Goal: Register for event/course

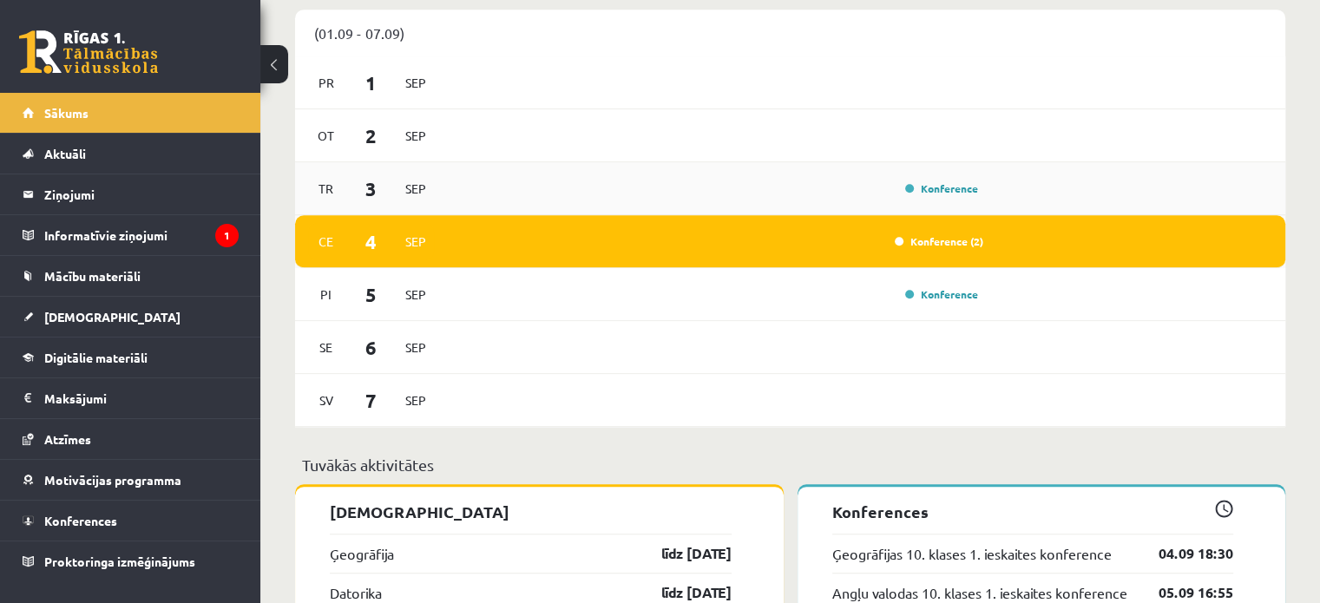
scroll to position [1215, 0]
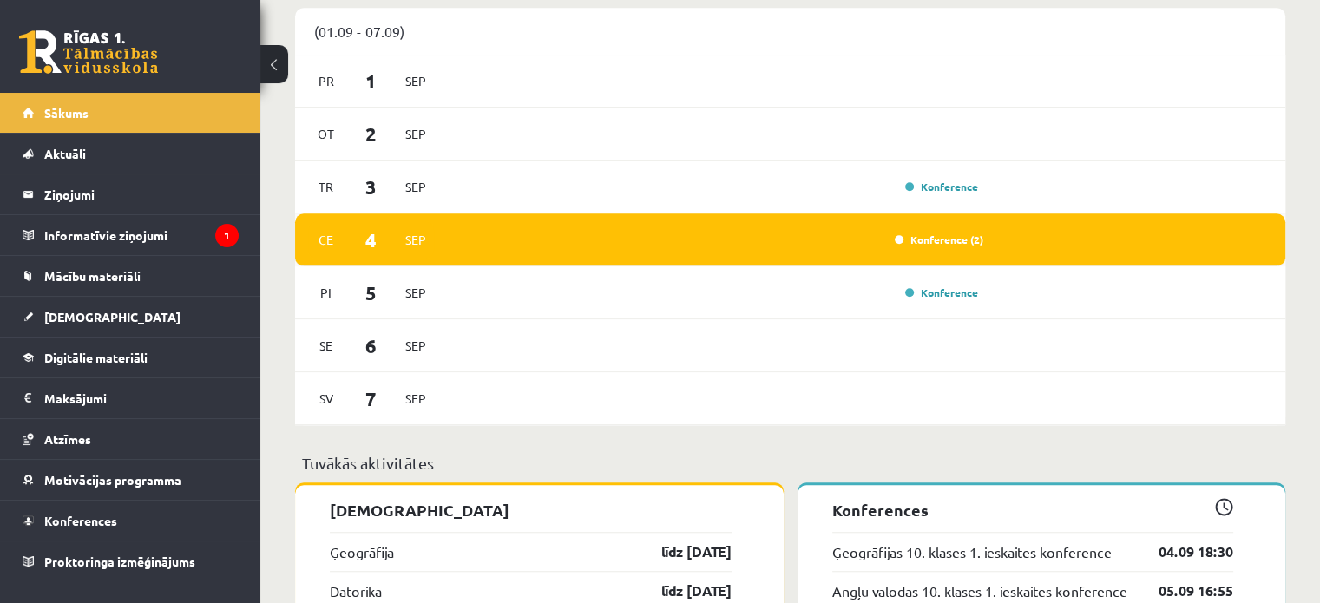
click at [657, 246] on div "Konference (2)" at bounding box center [715, 239] width 537 height 19
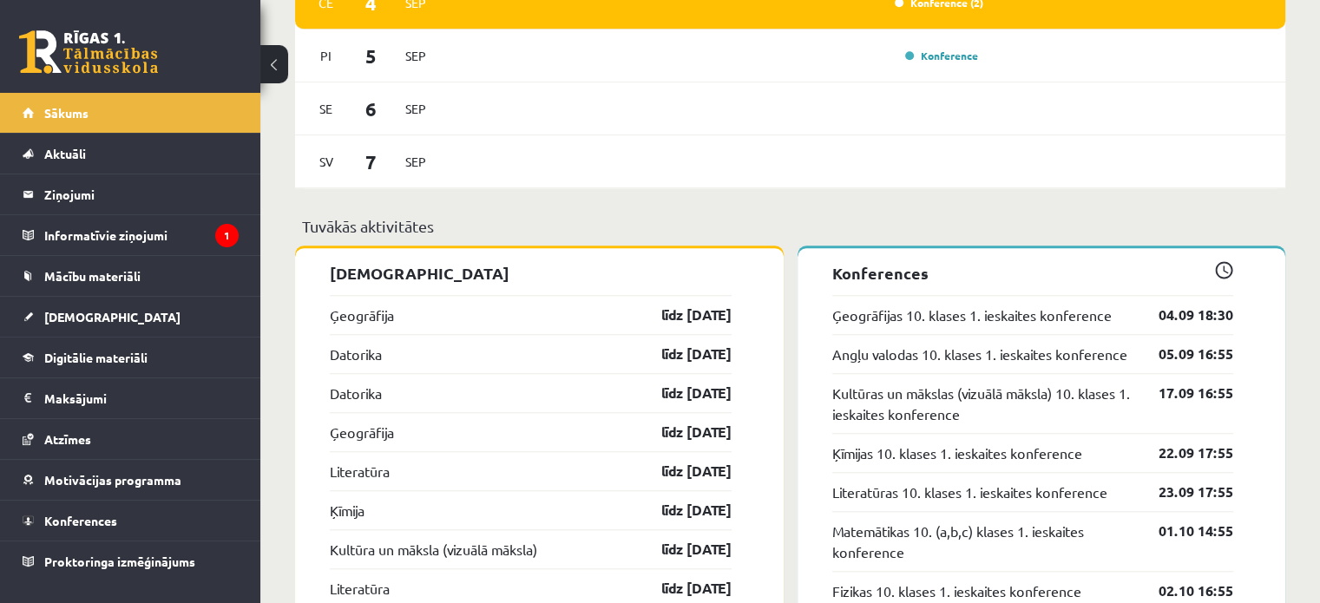
scroll to position [1475, 0]
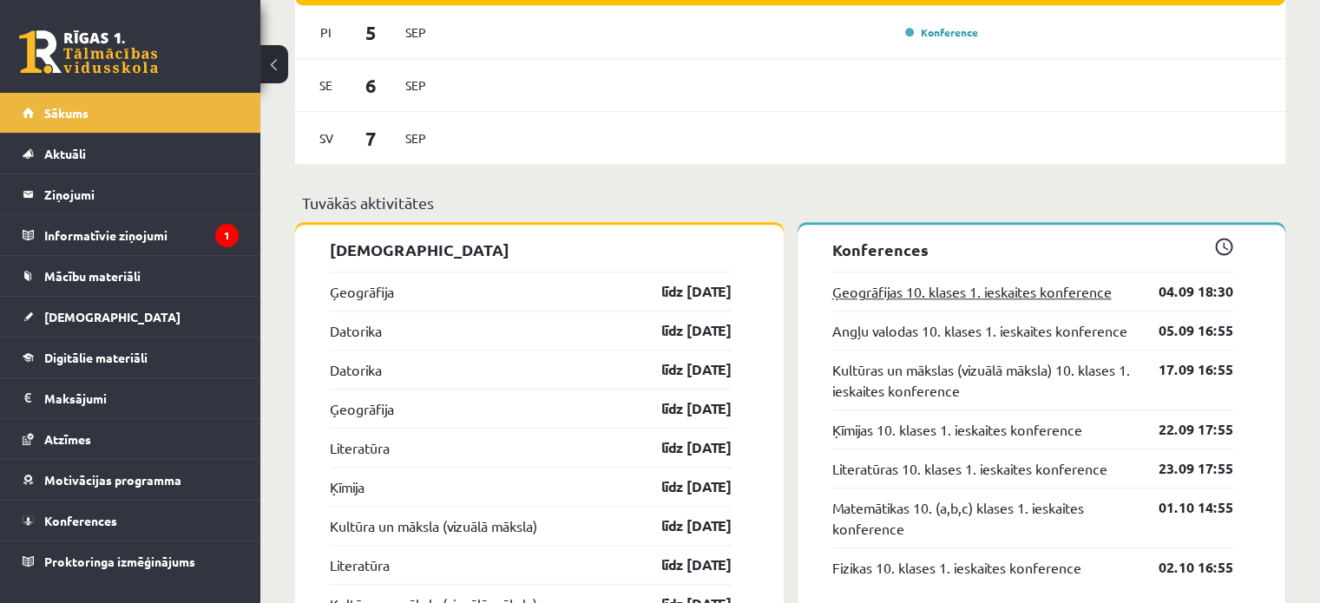
click at [982, 296] on link "Ģeogrāfijas 10. klases 1. ieskaites konference" at bounding box center [971, 291] width 279 height 21
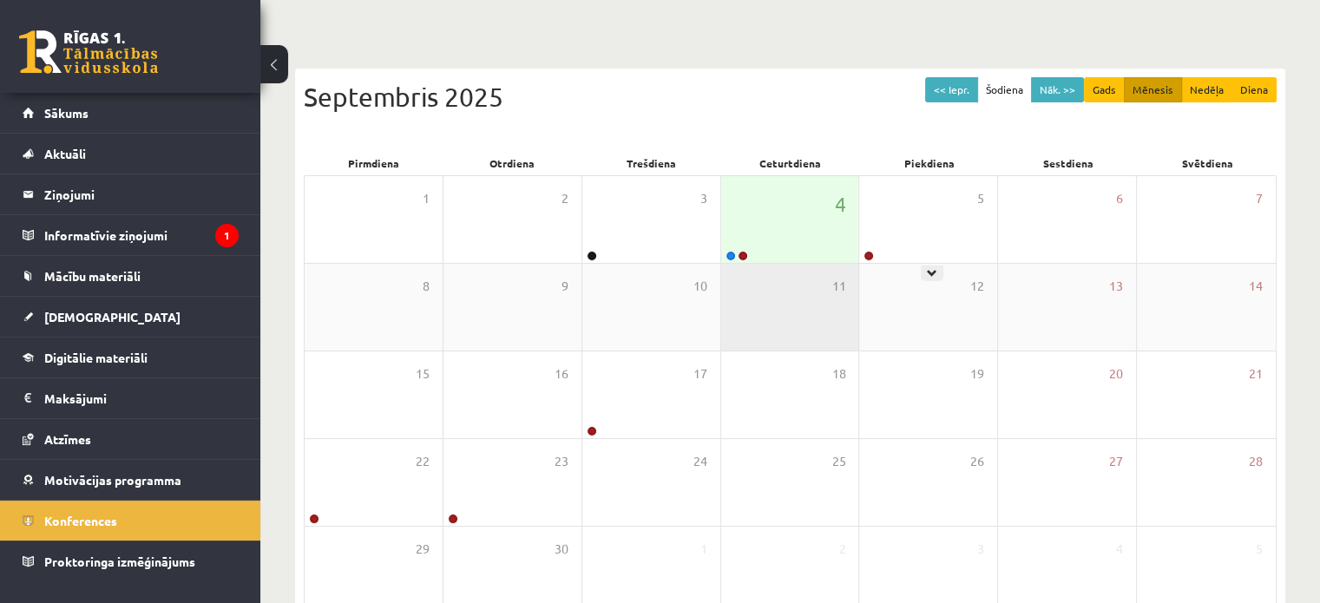
scroll to position [174, 0]
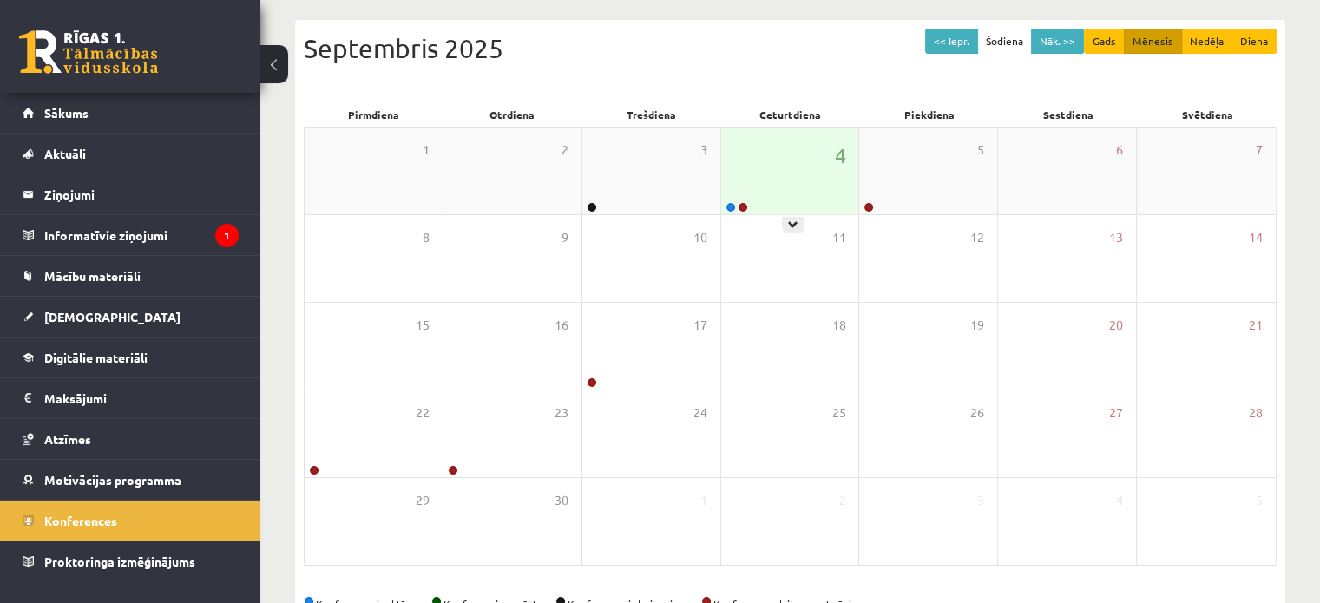
drag, startPoint x: 796, startPoint y: 174, endPoint x: 819, endPoint y: 205, distance: 38.5
click at [799, 174] on div "4" at bounding box center [790, 171] width 138 height 87
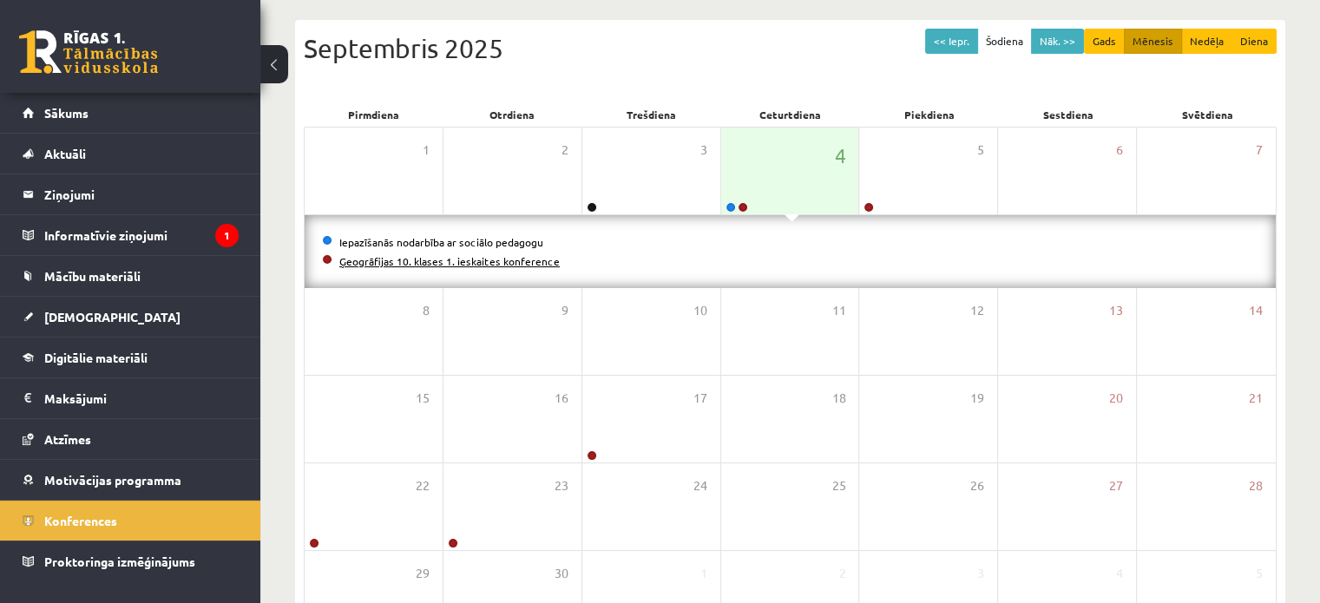
click at [429, 261] on link "Ģeogrāfijas 10. klases 1. ieskaites konference" at bounding box center [449, 261] width 220 height 14
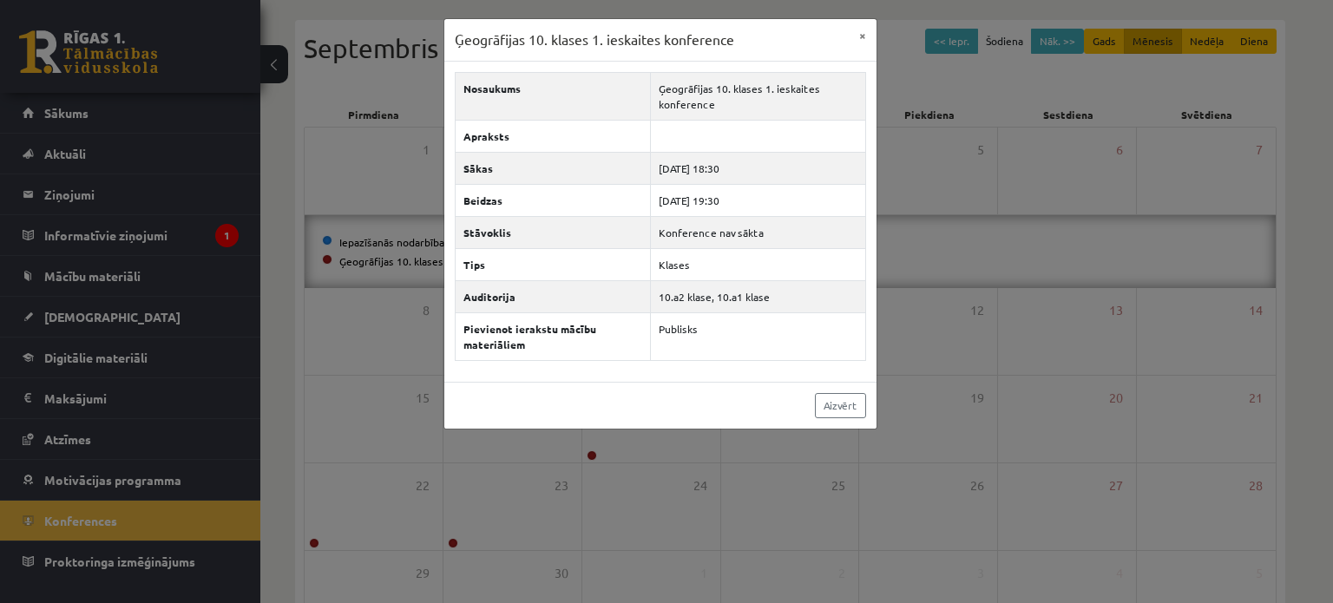
click at [1056, 351] on div "Ģeogrāfijas 10. klases 1. ieskaites konference × Nosaukums Ģeogrāfijas 10. klas…" at bounding box center [666, 301] width 1333 height 603
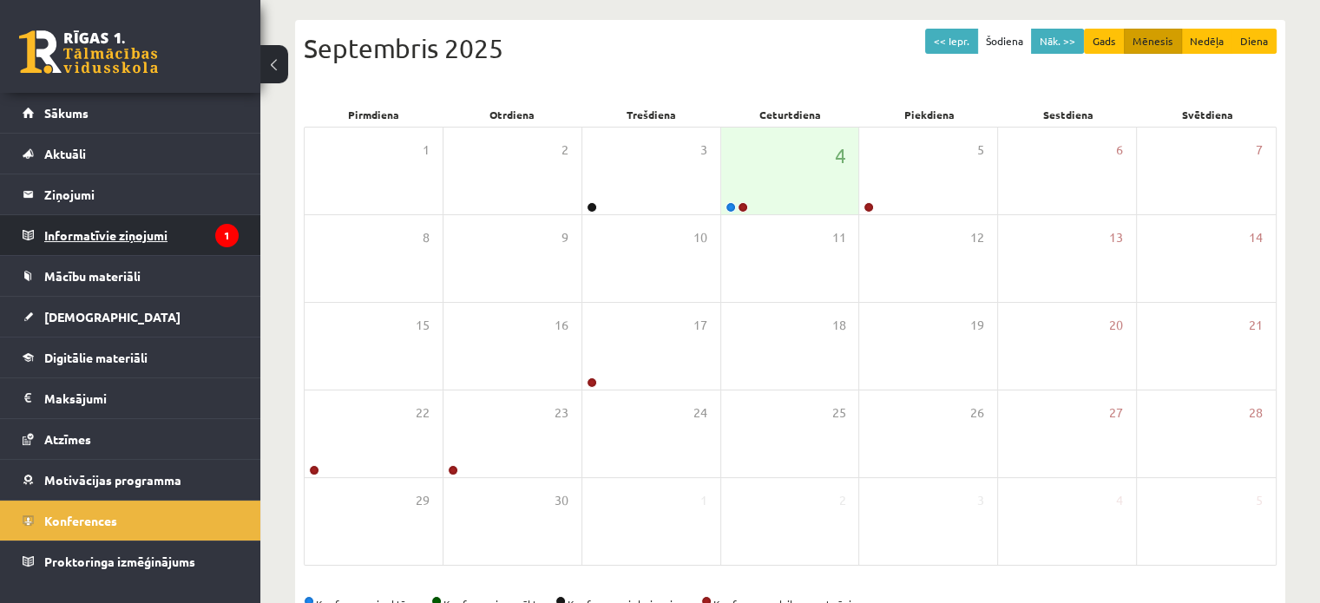
click at [71, 236] on legend "Informatīvie ziņojumi 1" at bounding box center [141, 235] width 194 height 40
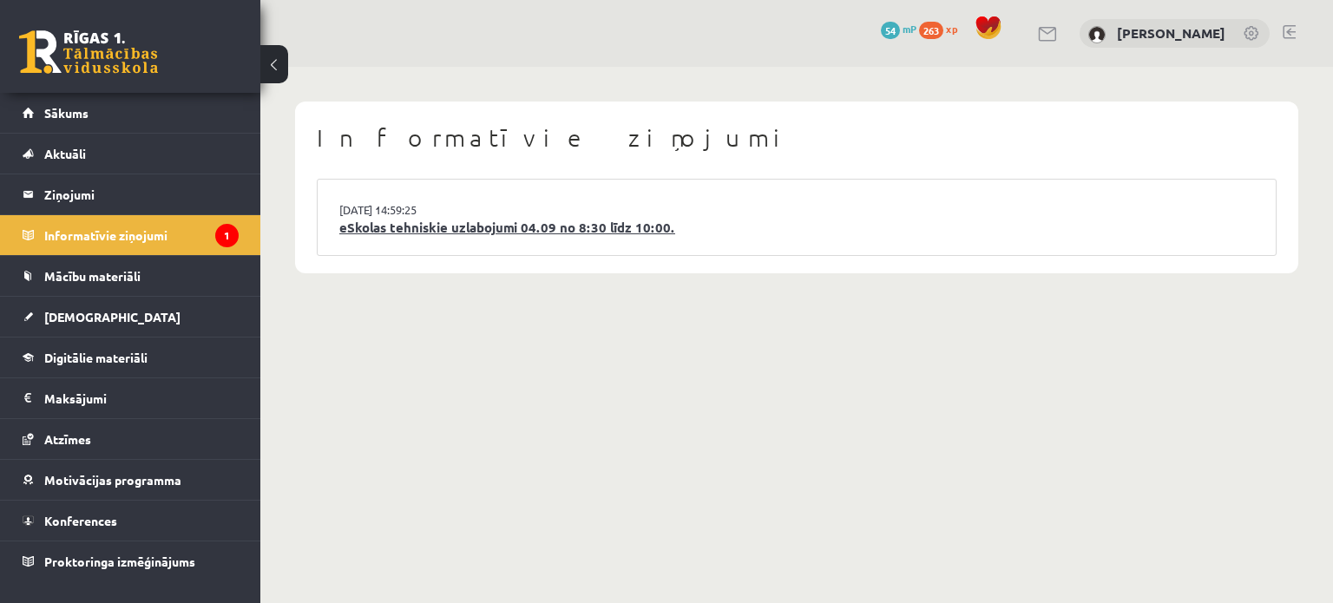
click at [393, 225] on link "eSkolas tehniskie uzlabojumi 04.09 no 8:30 līdz 10:00." at bounding box center [796, 228] width 914 height 20
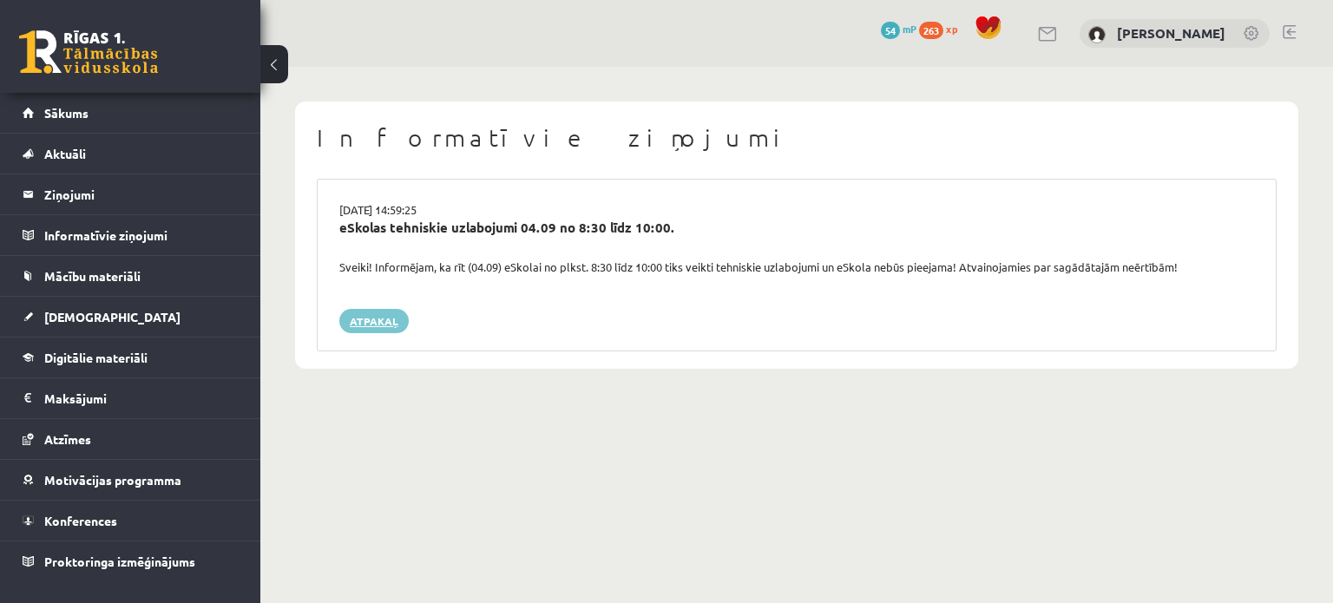
click at [368, 325] on link "Atpakaļ" at bounding box center [373, 321] width 69 height 24
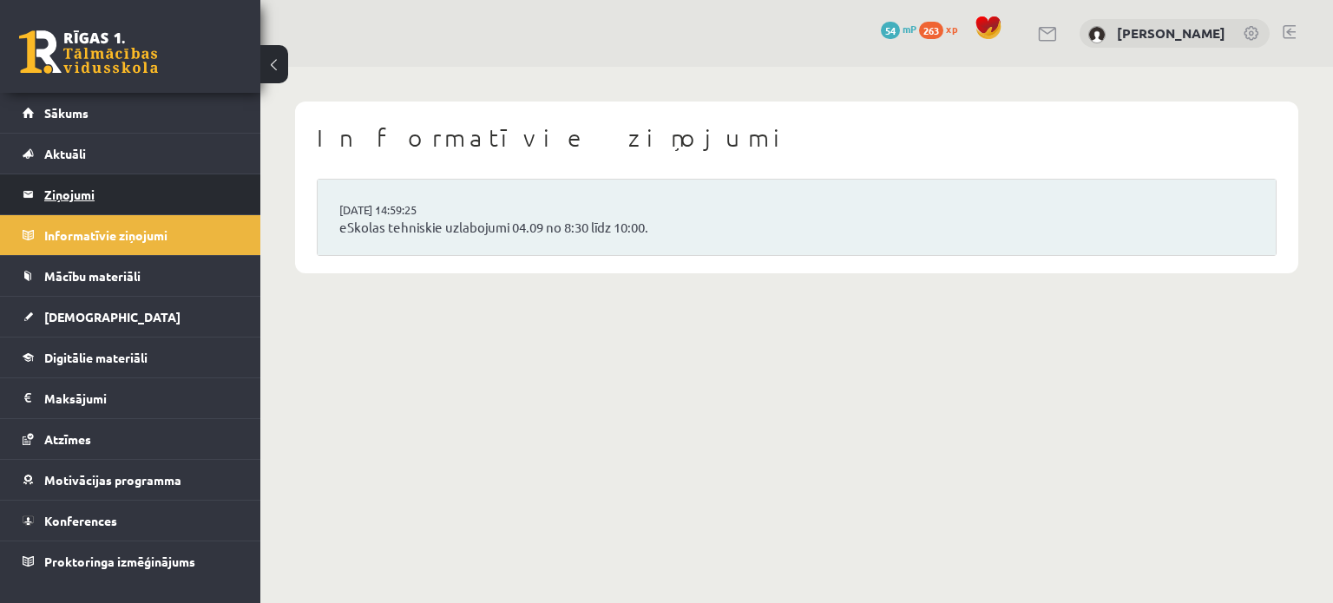
click at [69, 190] on legend "Ziņojumi 0" at bounding box center [141, 194] width 194 height 40
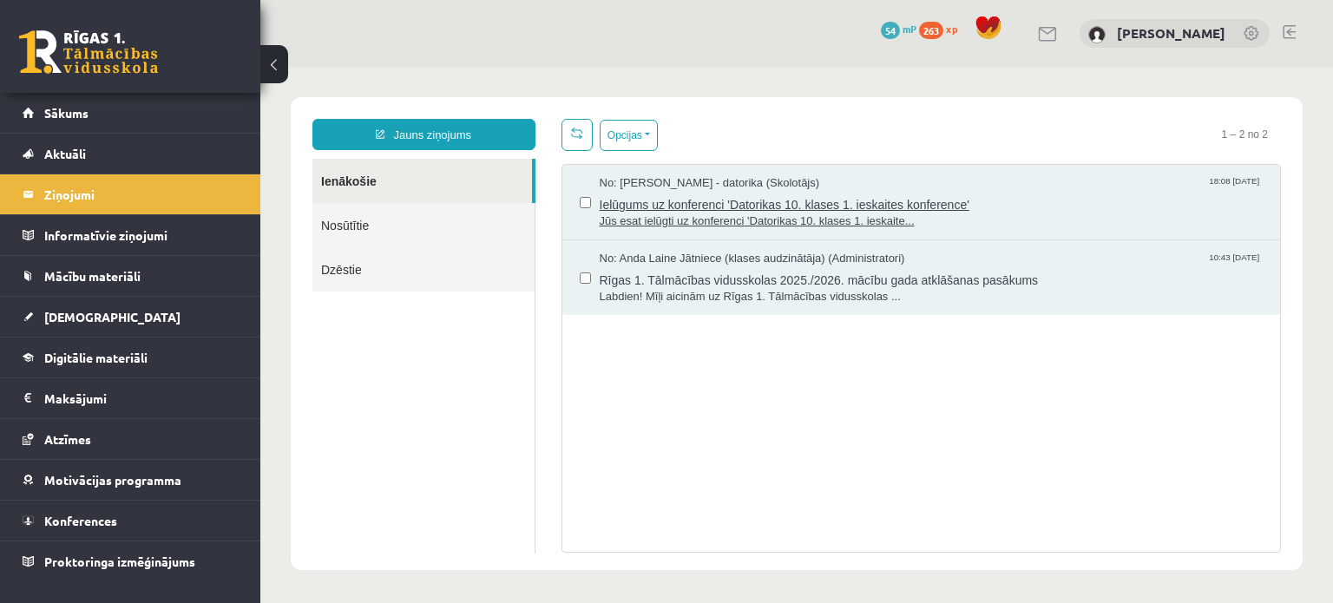
click at [687, 201] on span "Ielūgums uz konferenci 'Datorikas 10. klases 1. ieskaites konference'" at bounding box center [932, 203] width 664 height 22
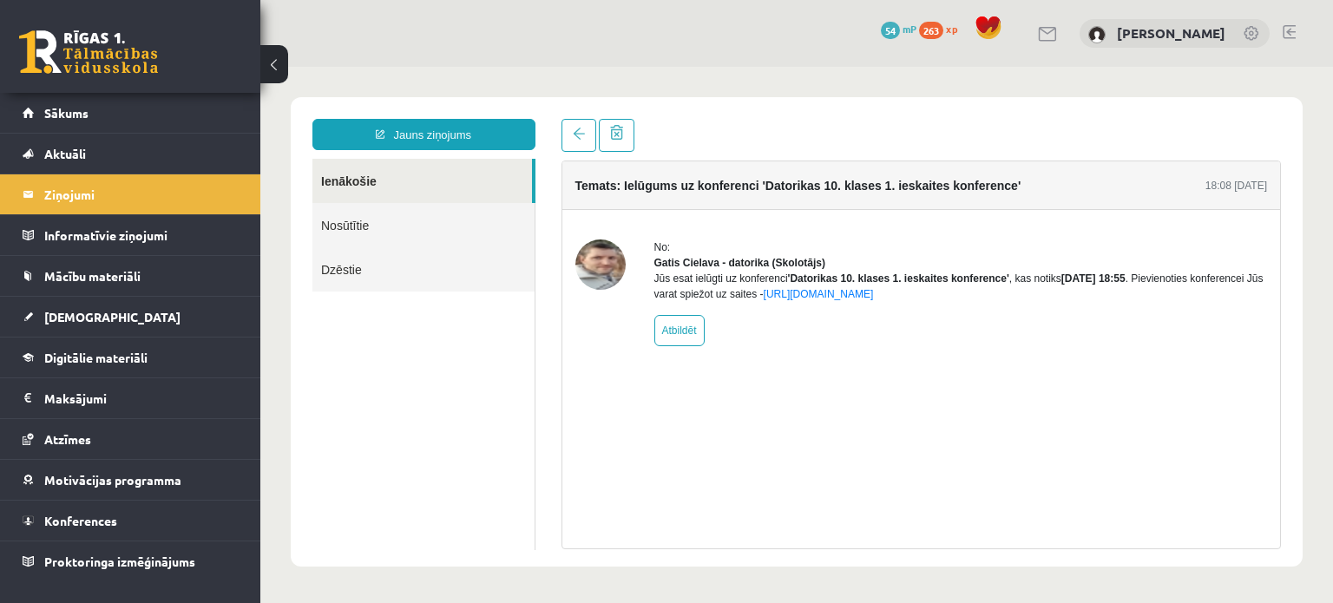
drag, startPoint x: 564, startPoint y: 262, endPoint x: 579, endPoint y: 261, distance: 14.8
click at [564, 263] on div "No: Gatis Cielava - datorika (Skolotājs) Jūs esat ielūgti uz konferenci 'Datori…" at bounding box center [921, 292] width 718 height 107
click at [583, 261] on img at bounding box center [600, 264] width 50 height 50
click at [146, 161] on link "Aktuāli" at bounding box center [131, 154] width 216 height 40
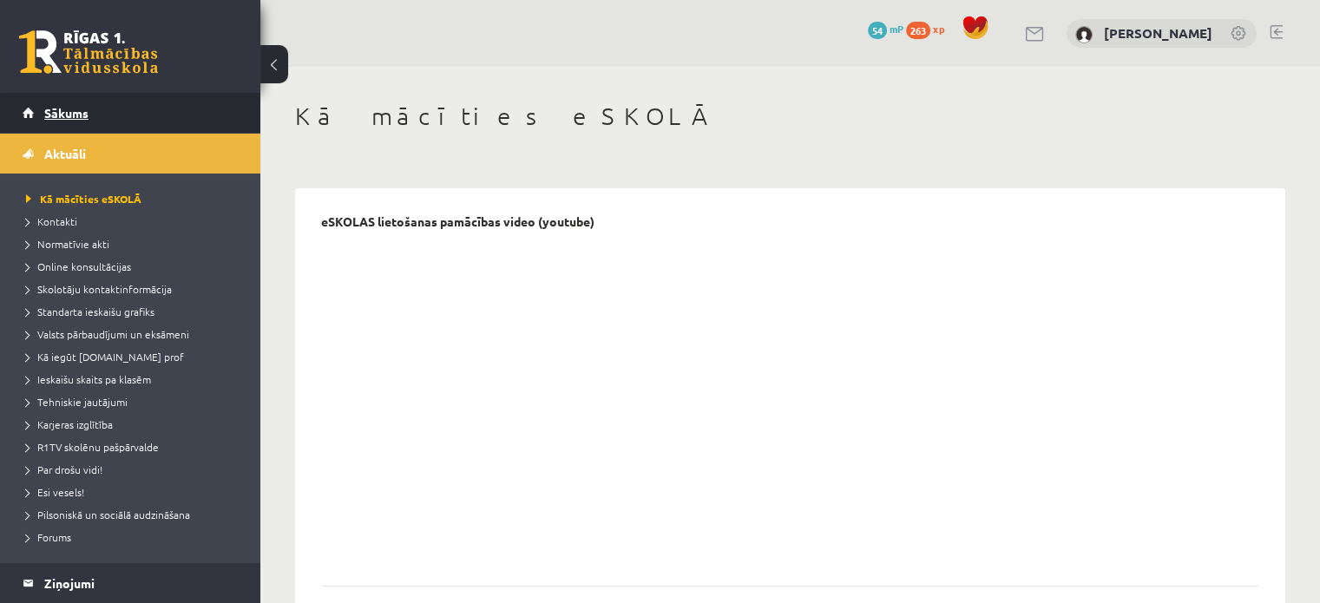
click at [196, 124] on link "Sākums" at bounding box center [131, 113] width 216 height 40
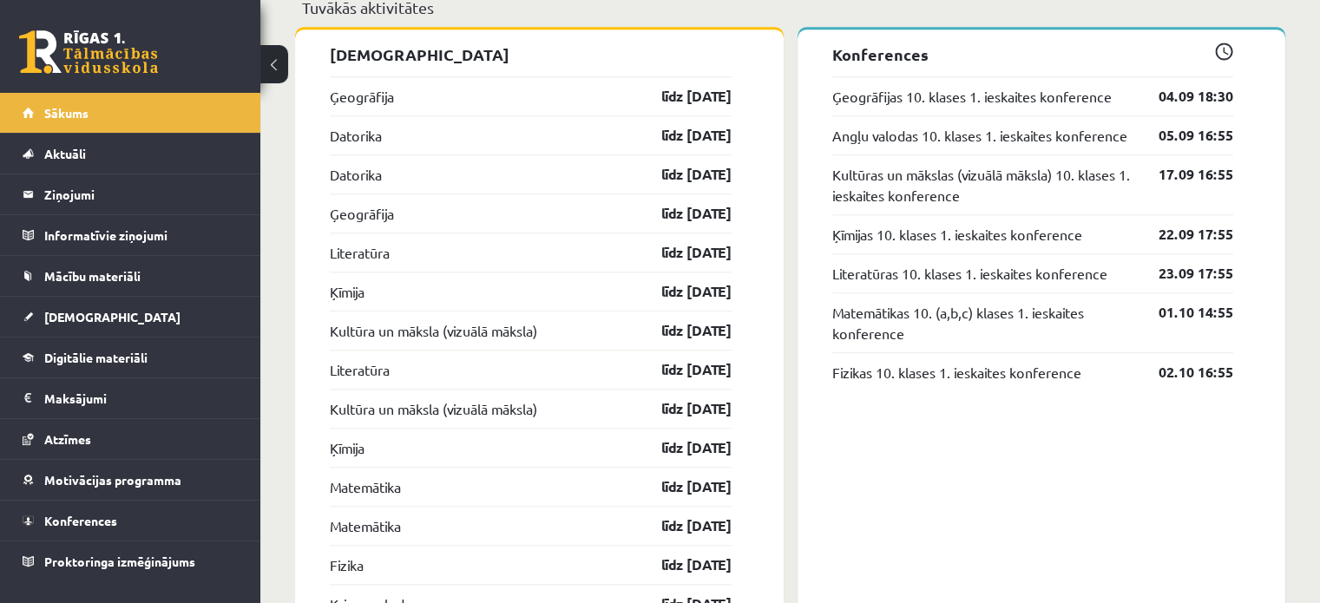
scroll to position [1562, 0]
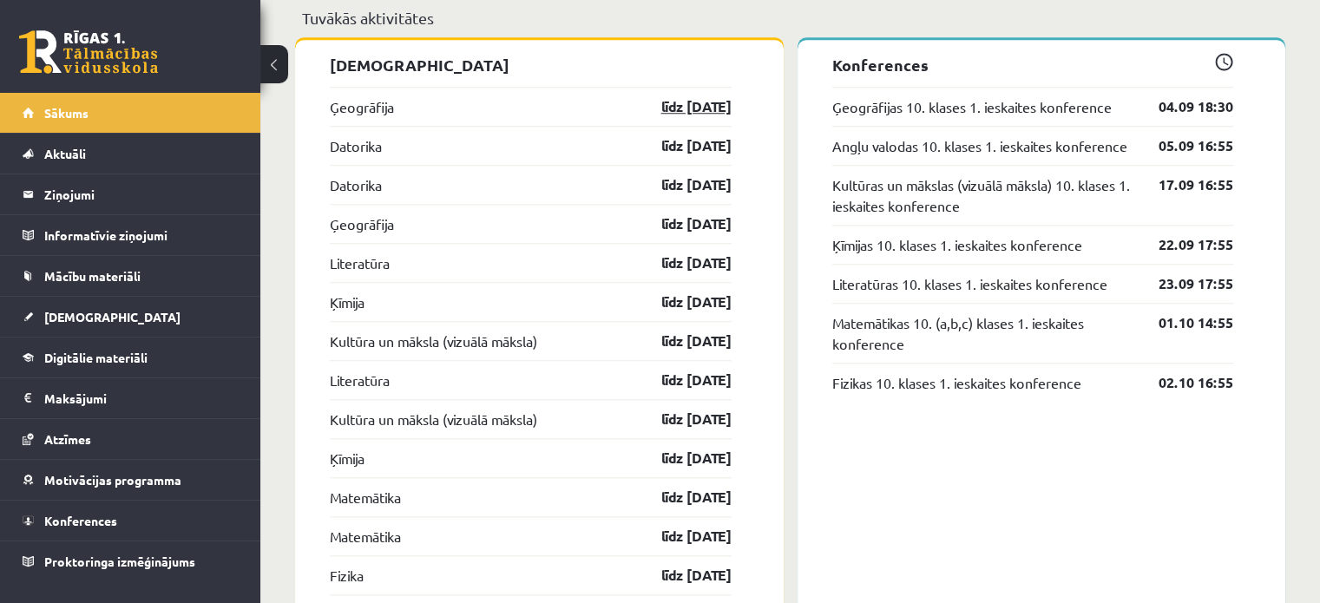
click at [670, 113] on link "līdz [DATE]" at bounding box center [681, 106] width 101 height 21
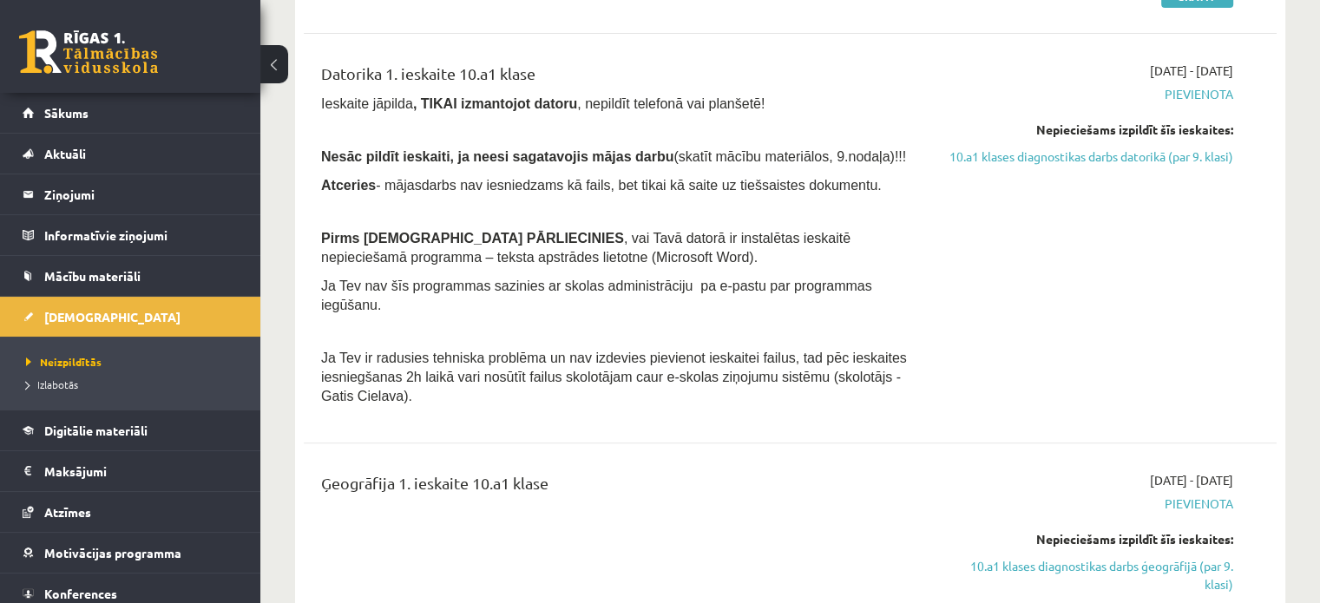
scroll to position [521, 0]
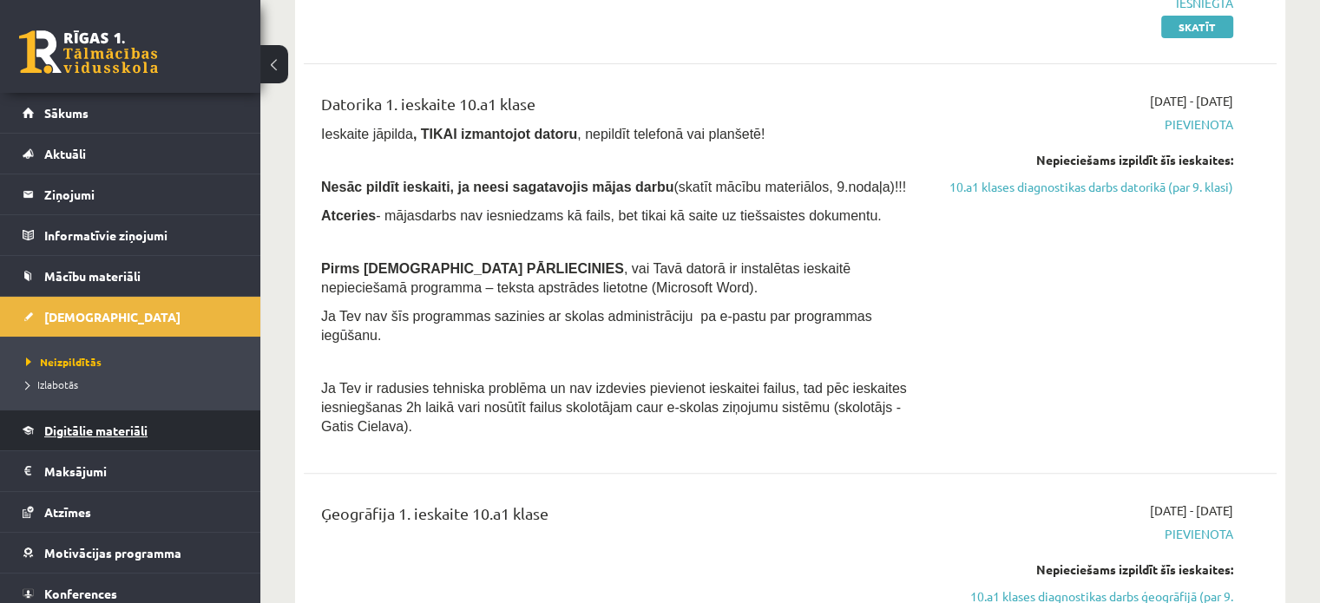
click at [65, 431] on span "Digitālie materiāli" at bounding box center [95, 431] width 103 height 16
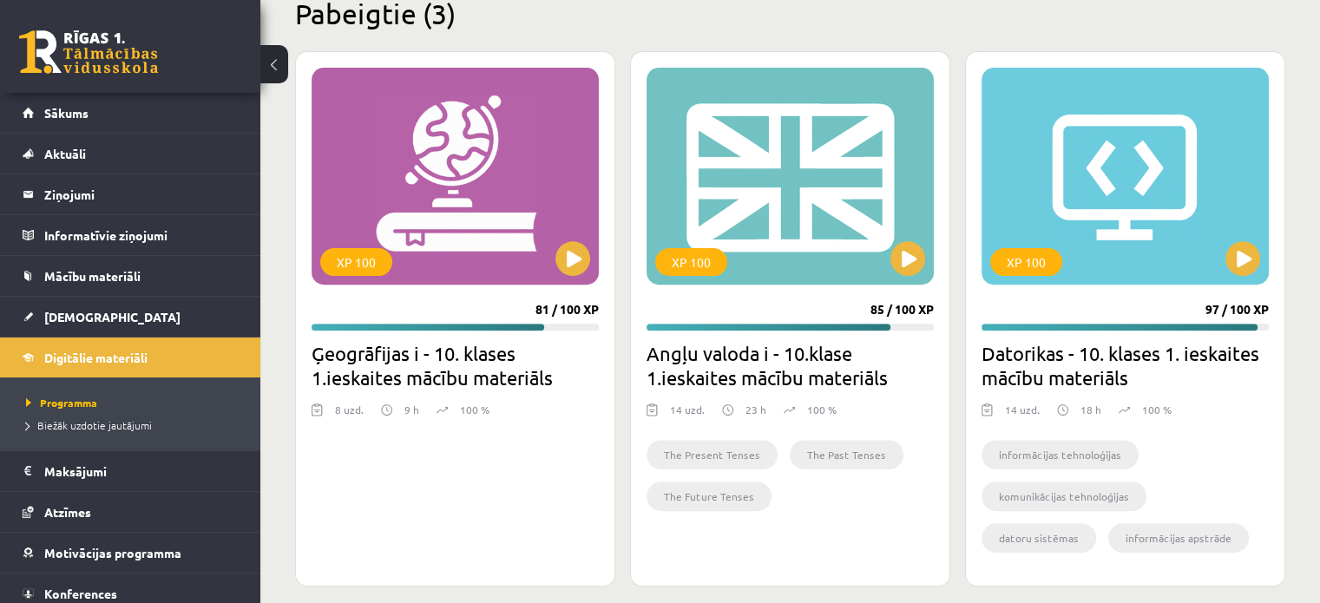
scroll to position [559, 0]
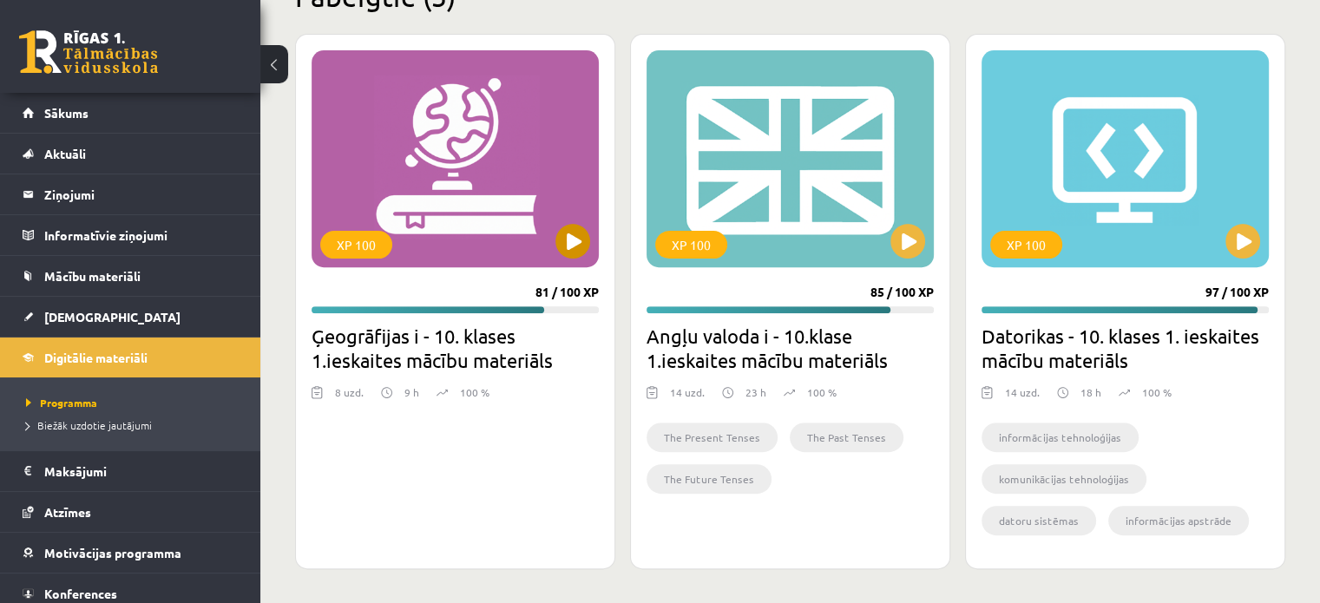
click at [470, 225] on div "XP 100" at bounding box center [454, 158] width 287 height 217
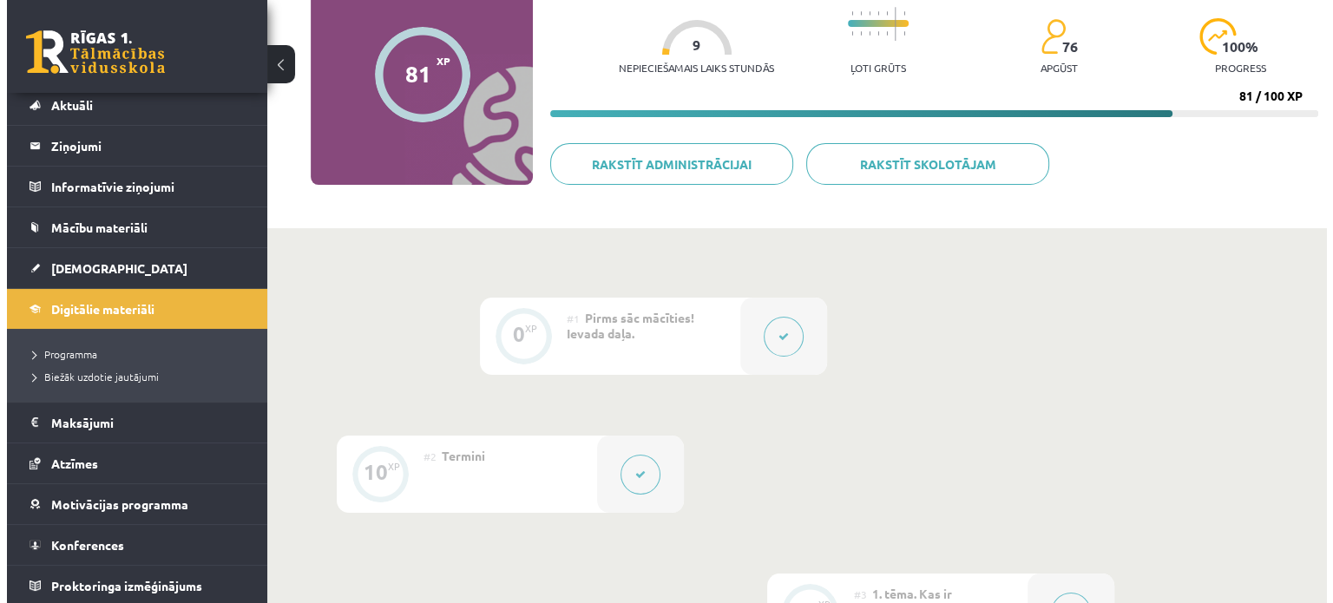
scroll to position [174, 0]
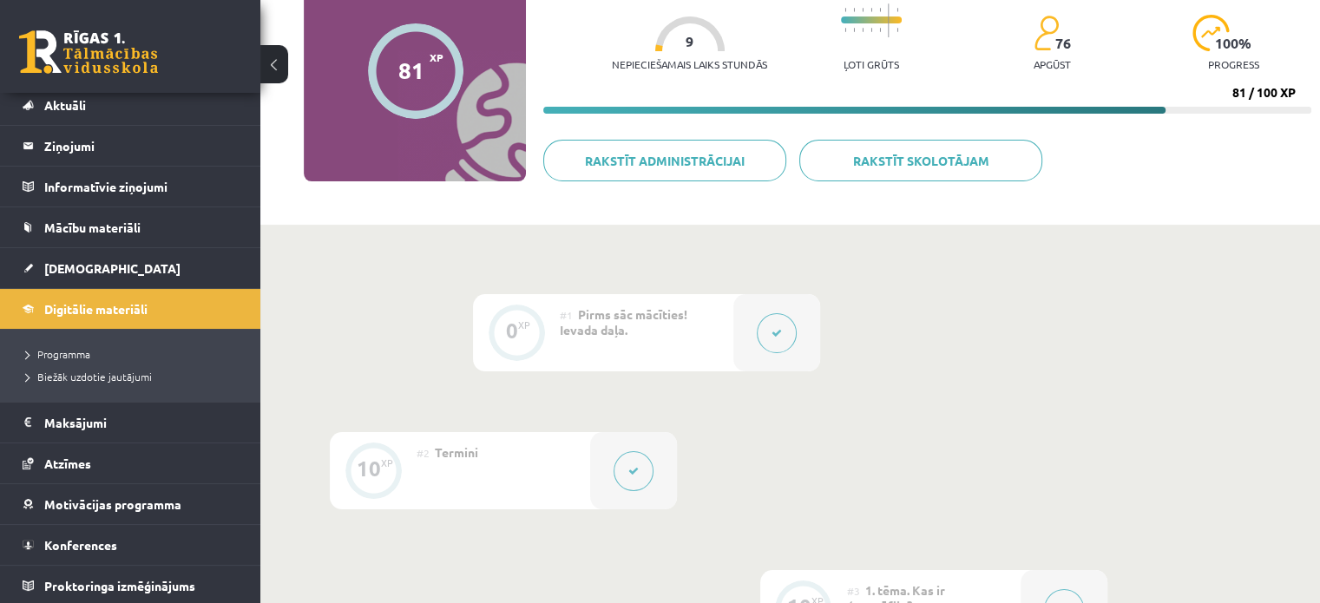
click at [788, 343] on button at bounding box center [777, 333] width 40 height 40
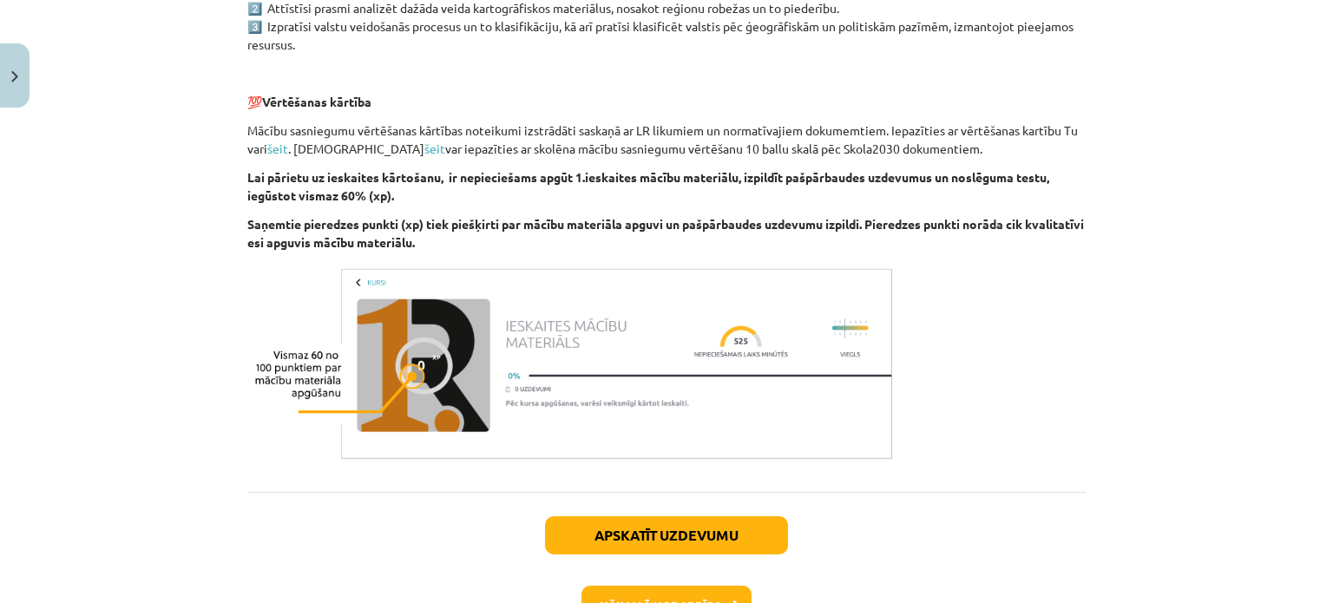
scroll to position [824, 0]
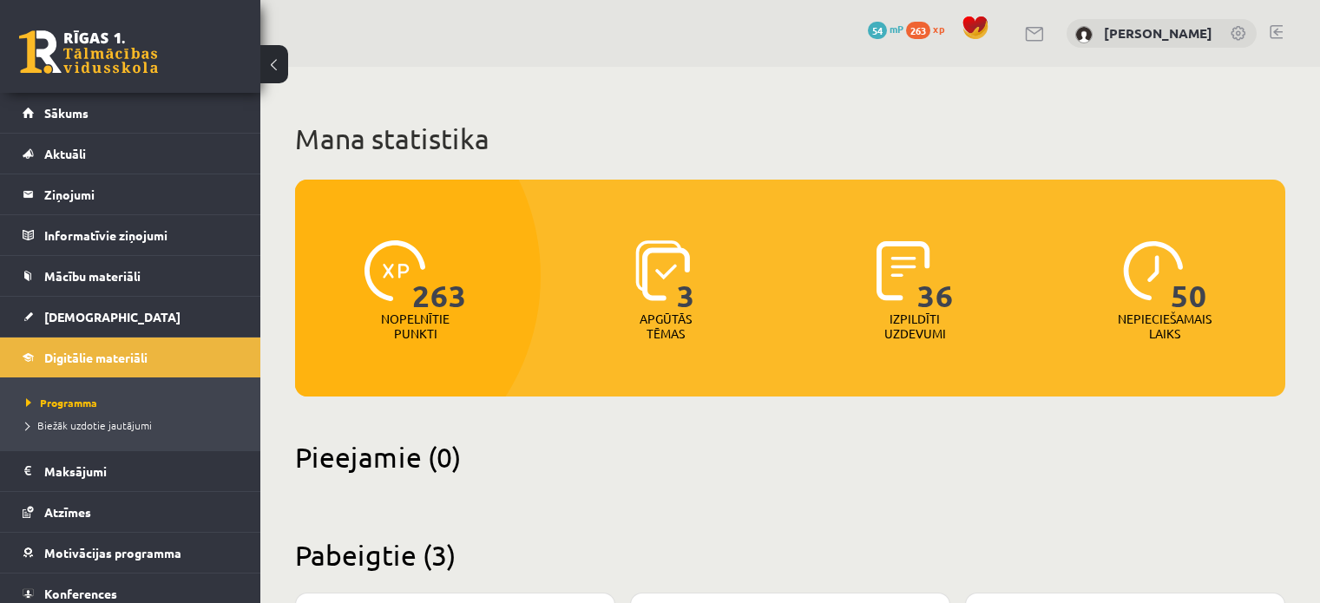
scroll to position [559, 0]
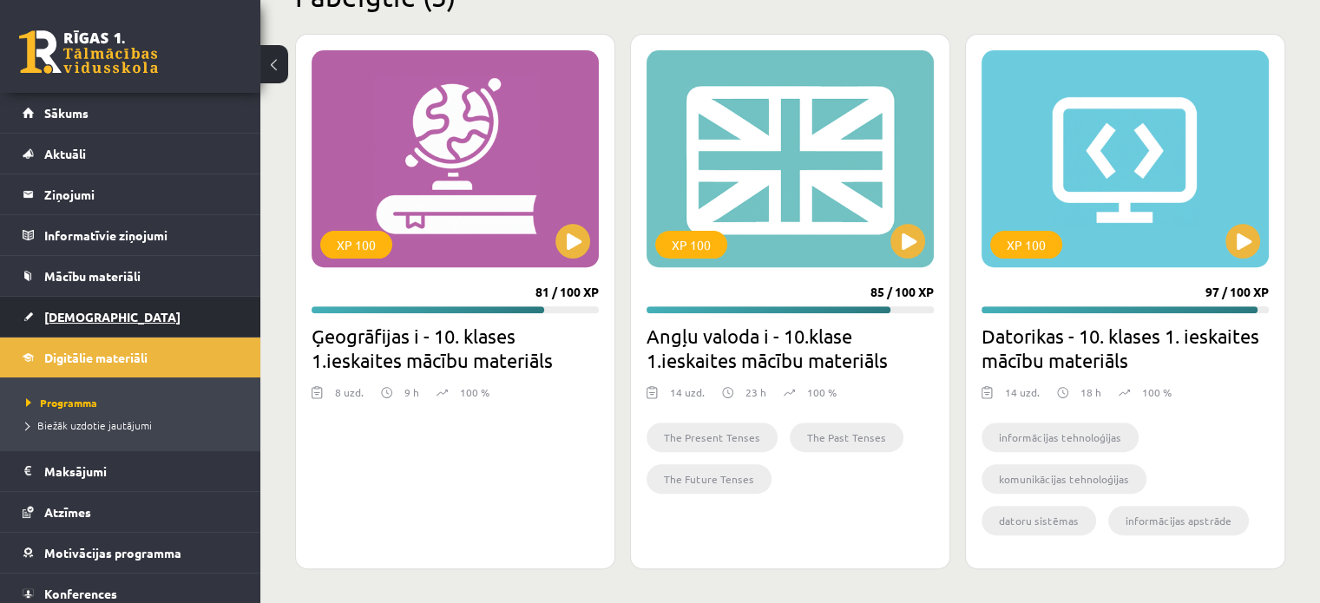
click at [62, 305] on link "[DEMOGRAPHIC_DATA]" at bounding box center [131, 317] width 216 height 40
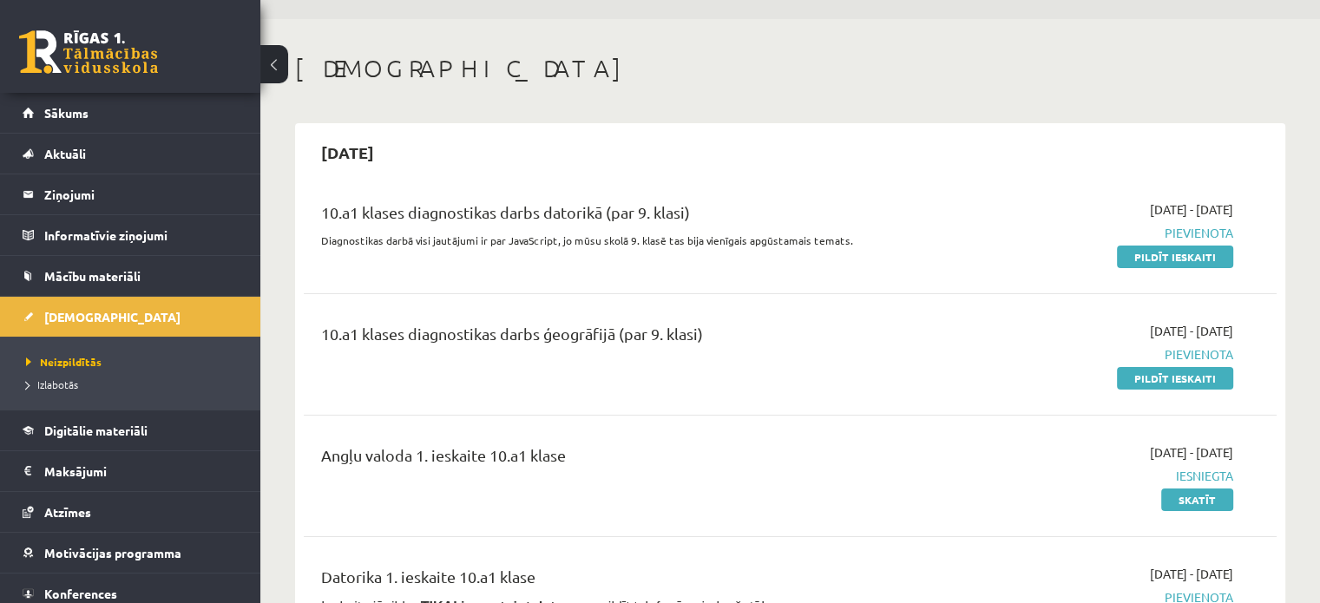
scroll to position [87, 0]
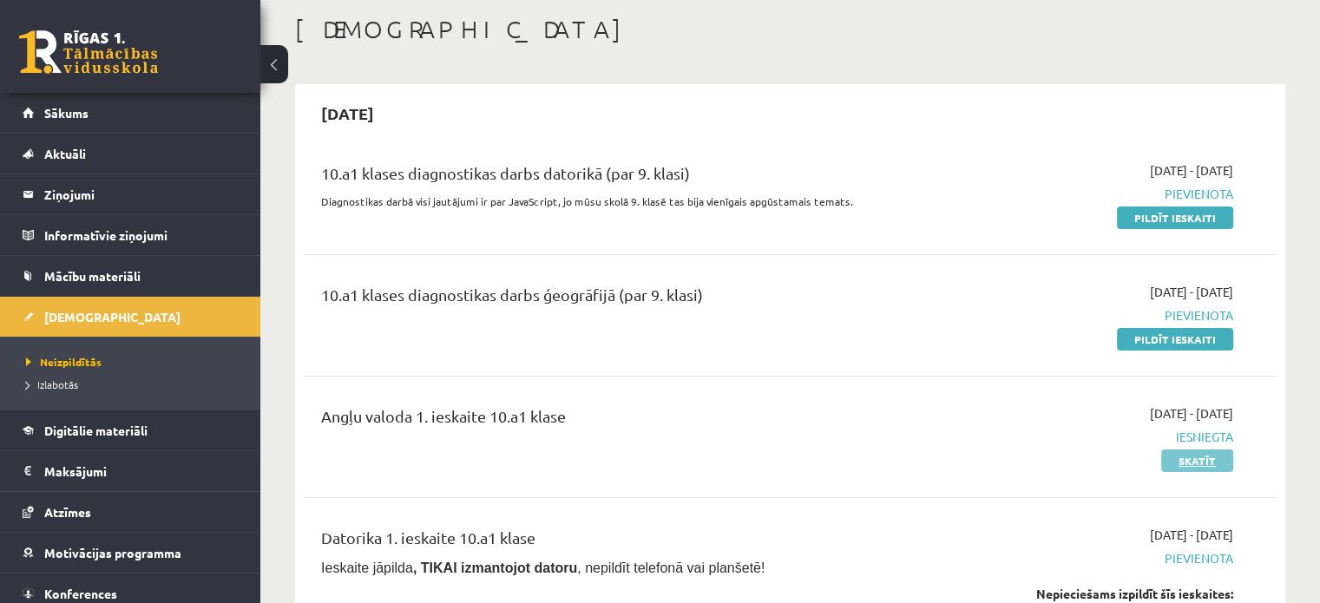
click at [1191, 457] on link "Skatīt" at bounding box center [1197, 460] width 72 height 23
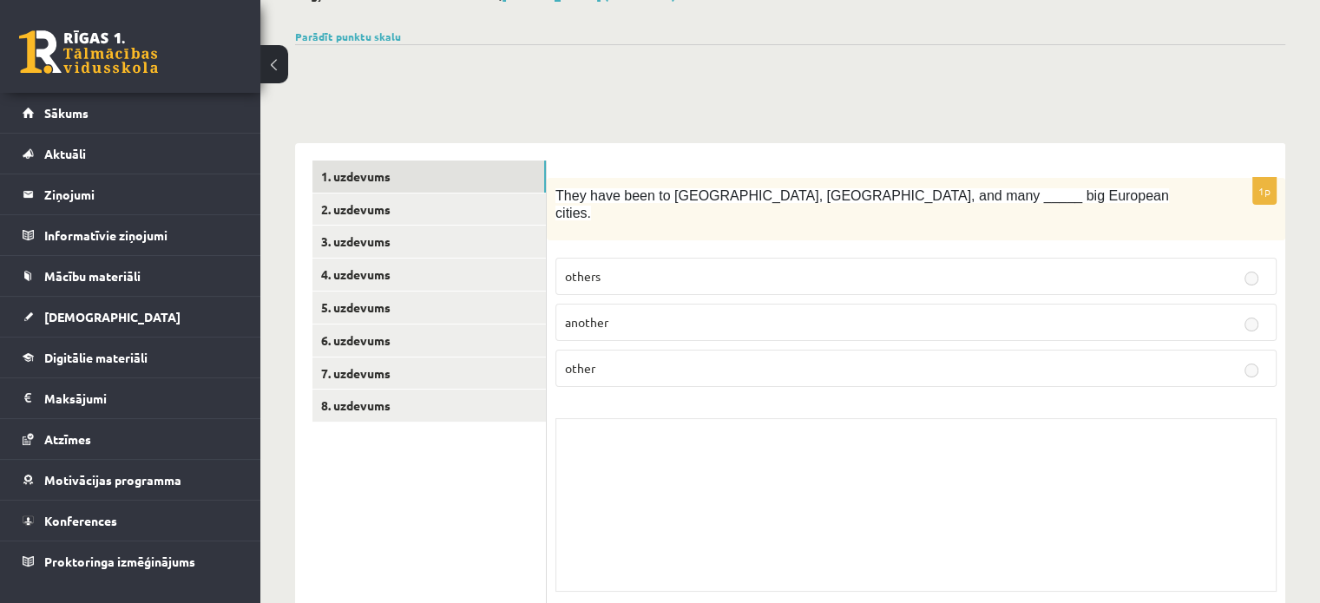
scroll to position [87, 0]
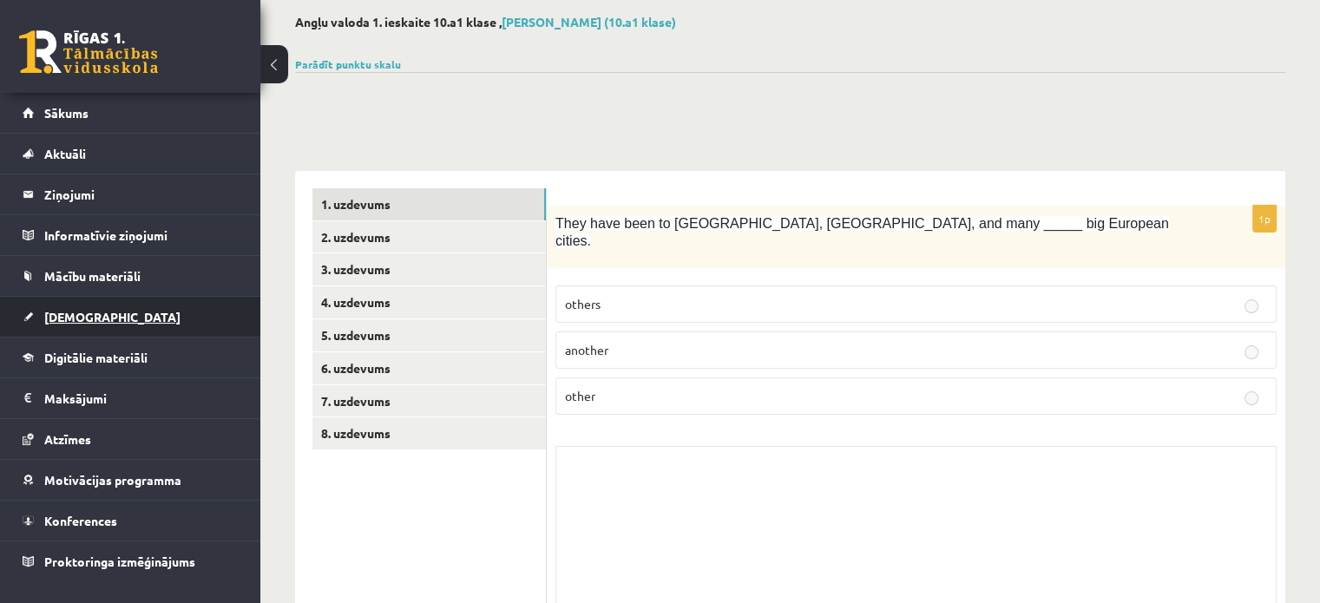
click at [73, 318] on span "[DEMOGRAPHIC_DATA]" at bounding box center [112, 317] width 136 height 16
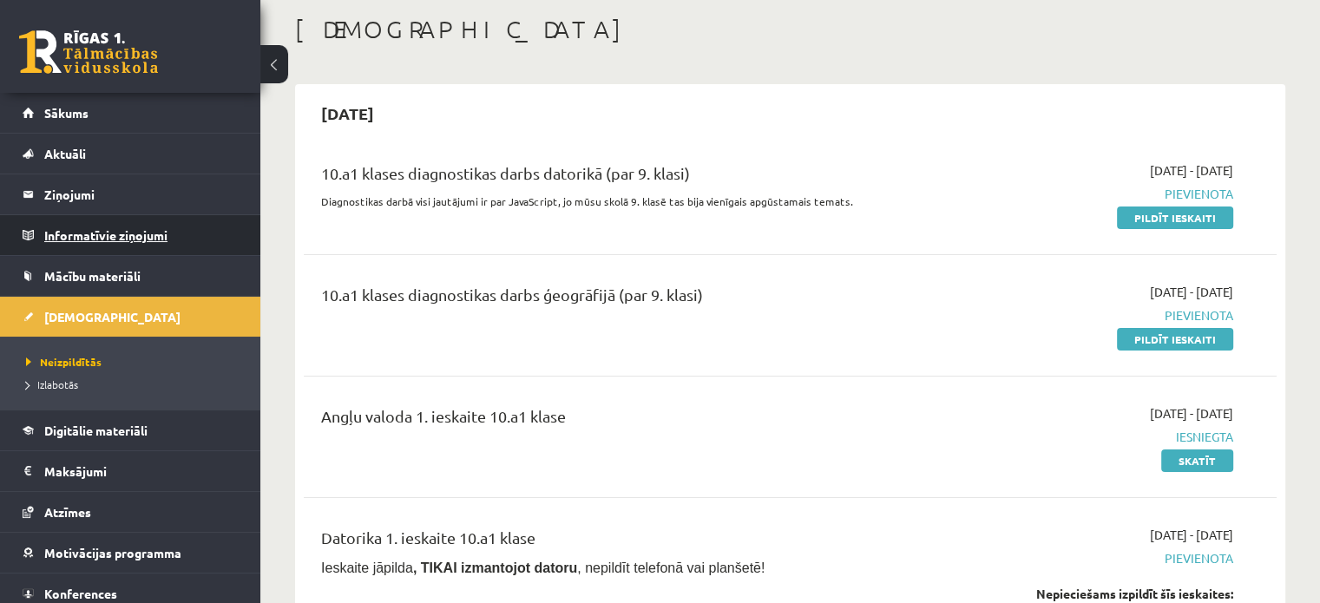
click at [155, 230] on legend "Informatīvie ziņojumi 0" at bounding box center [141, 235] width 194 height 40
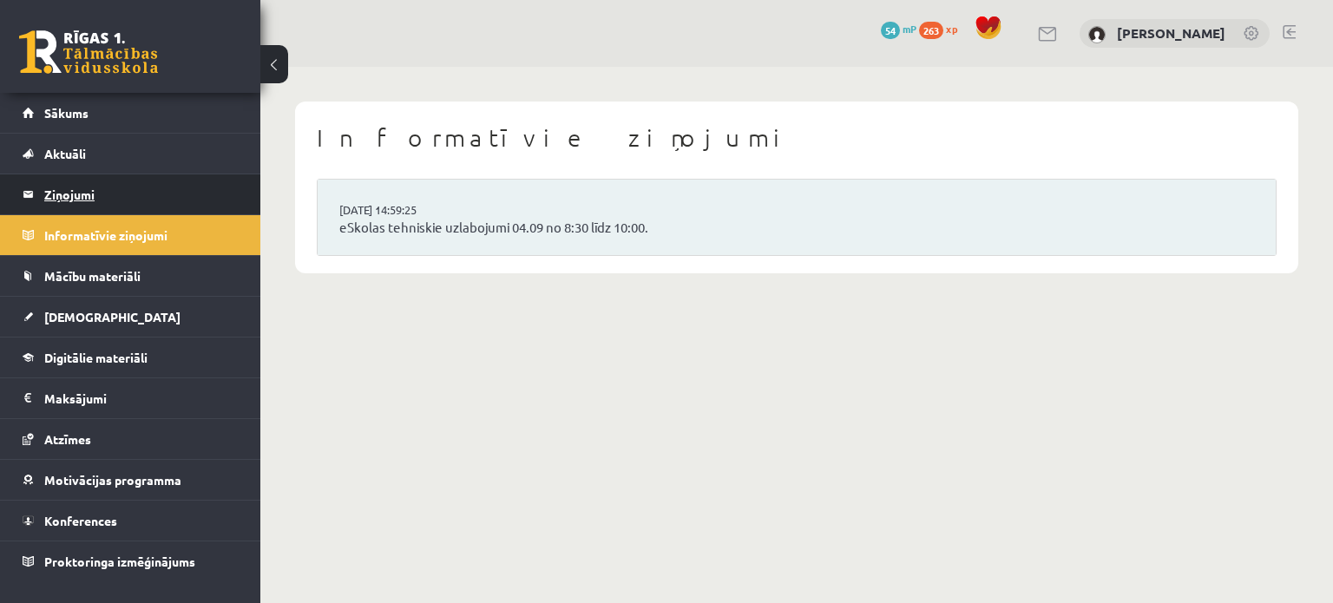
click at [89, 194] on legend "Ziņojumi 0" at bounding box center [141, 194] width 194 height 40
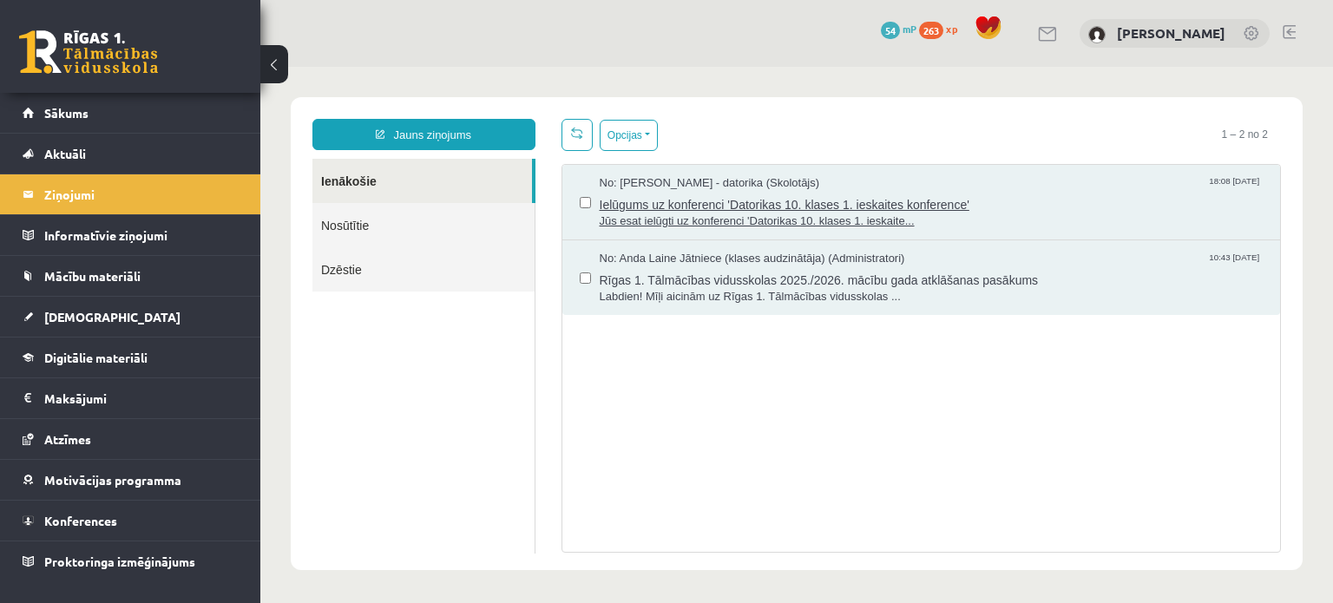
click at [693, 200] on span "Ielūgums uz konferenci 'Datorikas 10. klases 1. ieskaites konference'" at bounding box center [932, 203] width 664 height 22
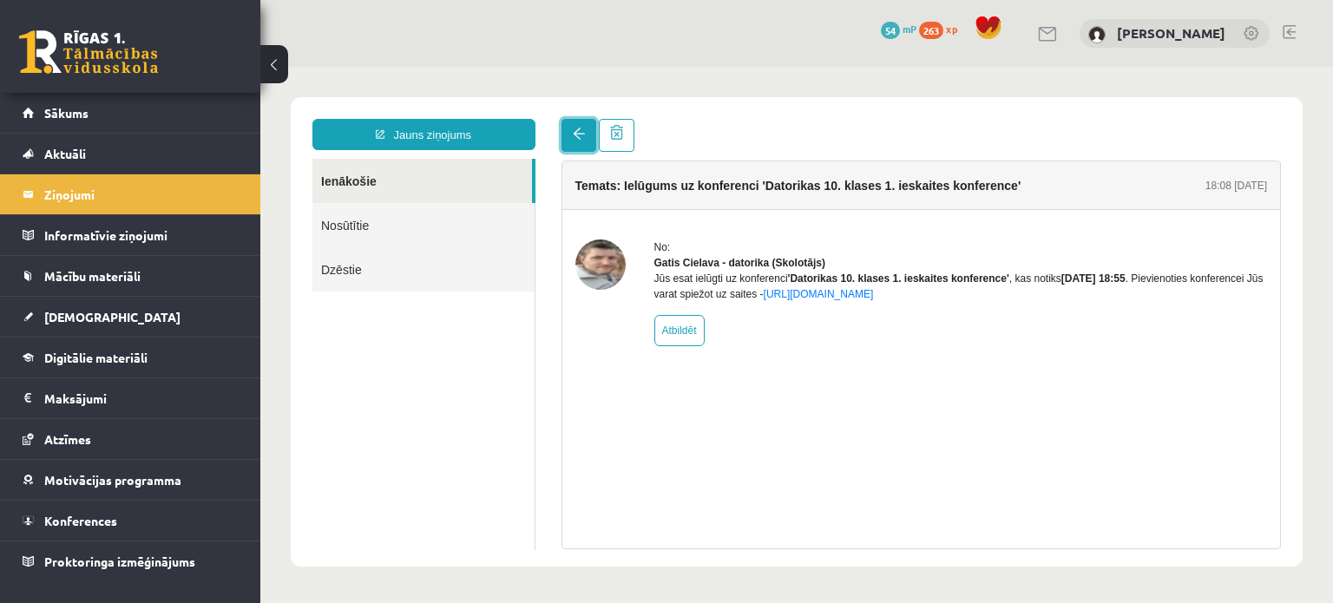
click at [580, 139] on span at bounding box center [579, 134] width 12 height 12
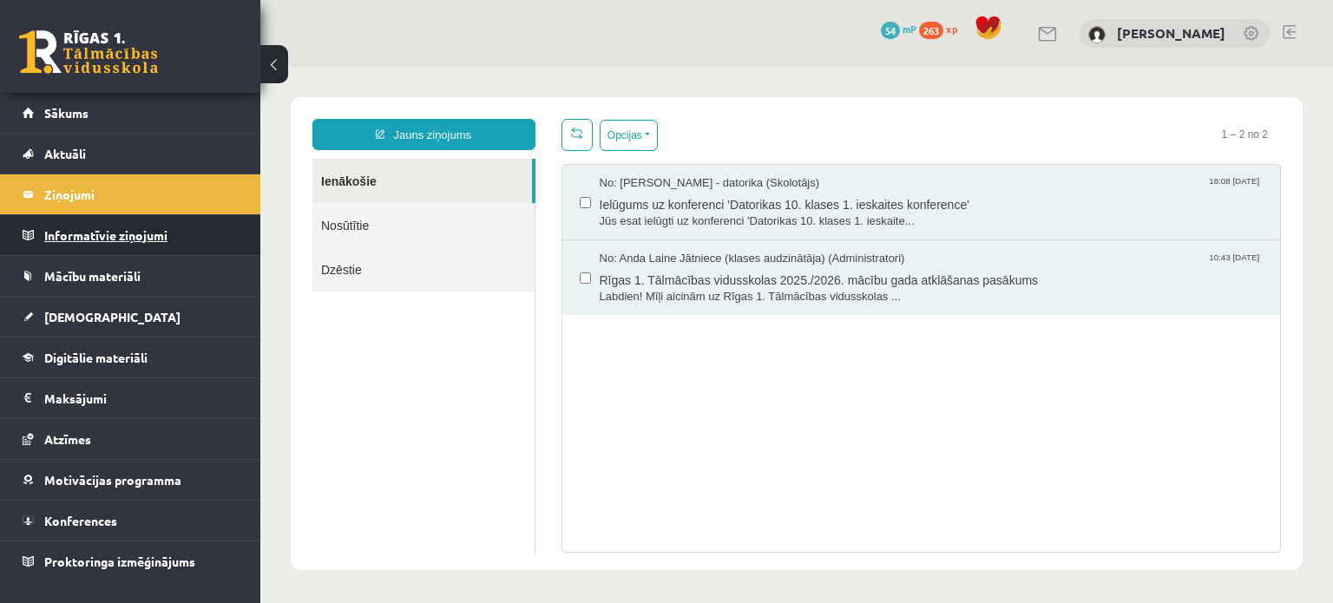
click at [100, 234] on legend "Informatīvie ziņojumi 0" at bounding box center [141, 235] width 194 height 40
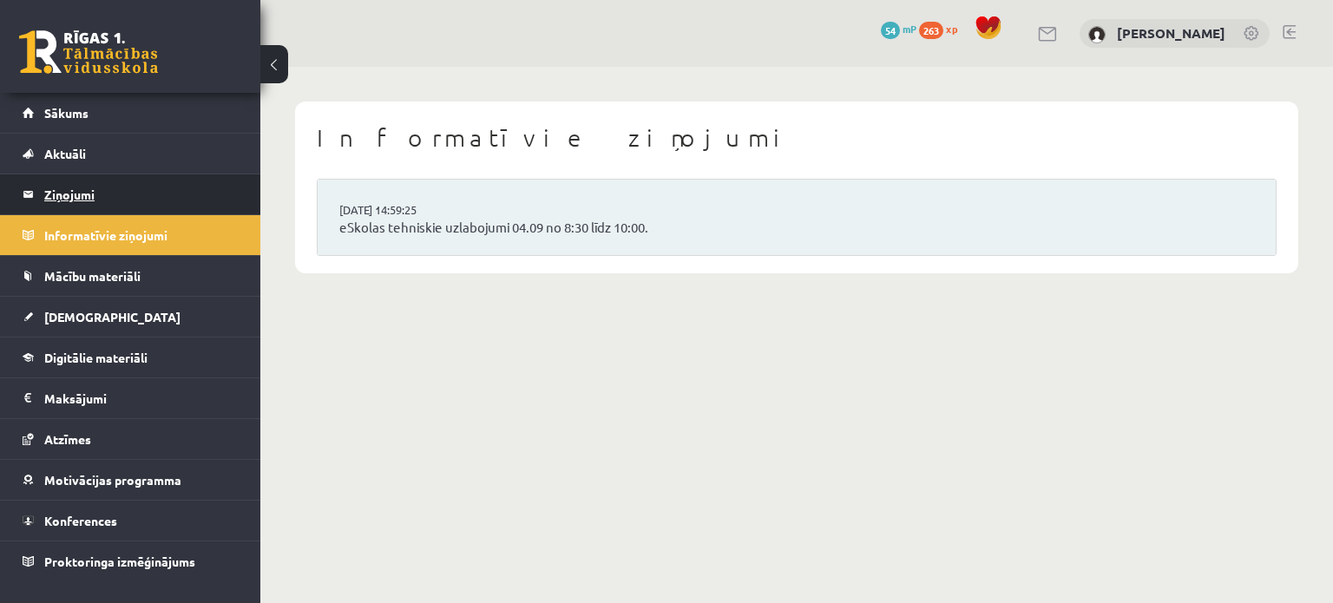
click at [76, 187] on legend "Ziņojumi 0" at bounding box center [141, 194] width 194 height 40
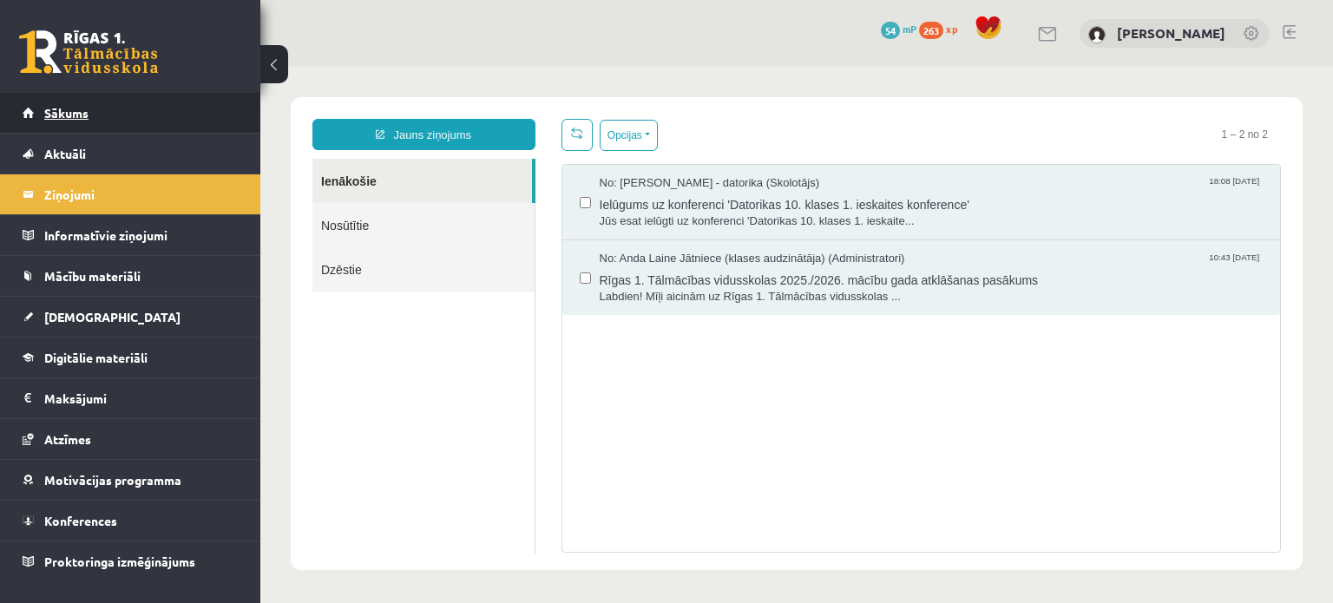
click at [43, 105] on link "Sākums" at bounding box center [131, 113] width 216 height 40
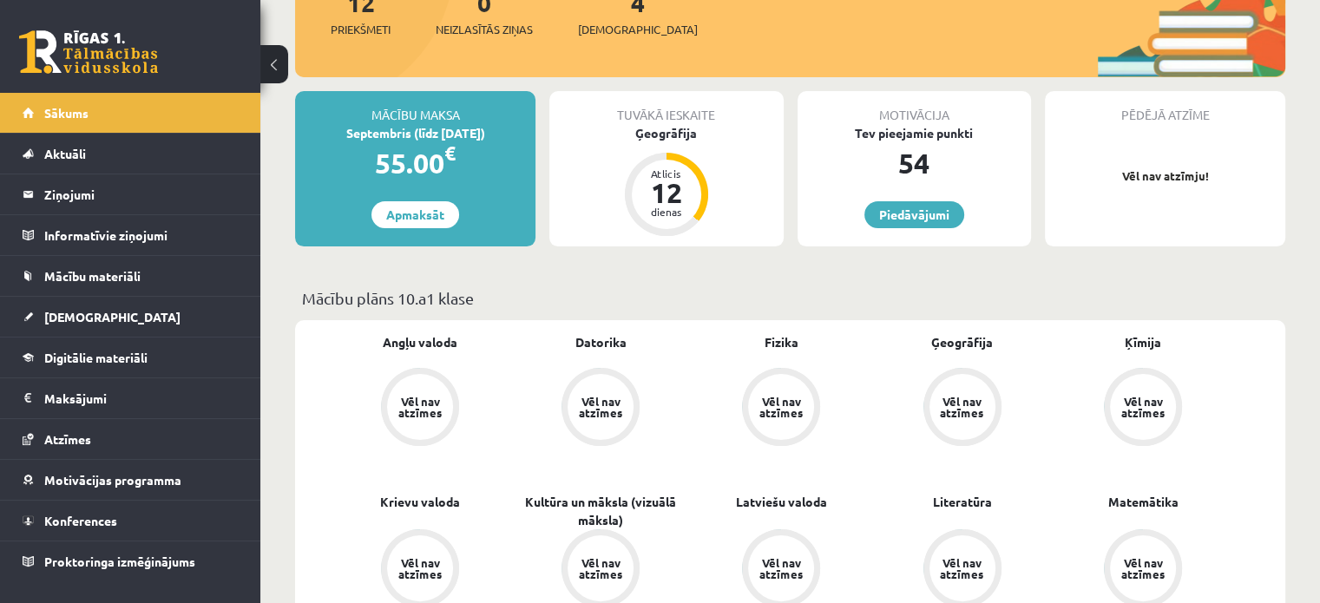
scroll to position [260, 0]
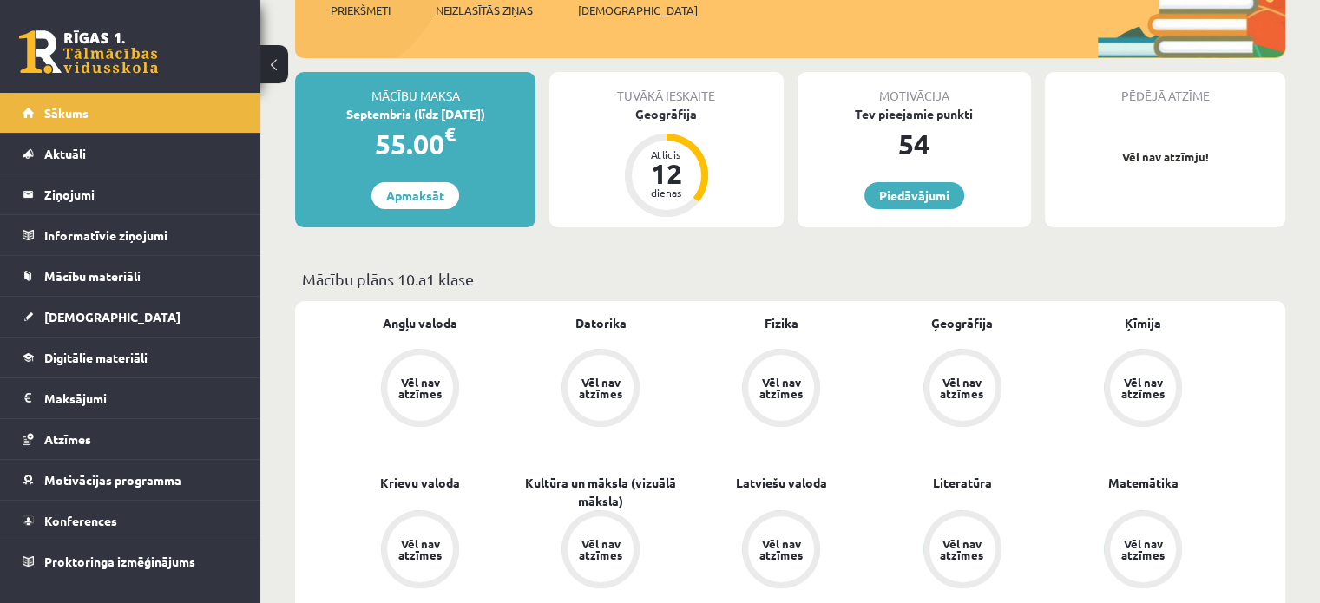
click at [1201, 213] on div "Pēdējā atzīme Vēl nav atzīmju!" at bounding box center [1165, 149] width 240 height 155
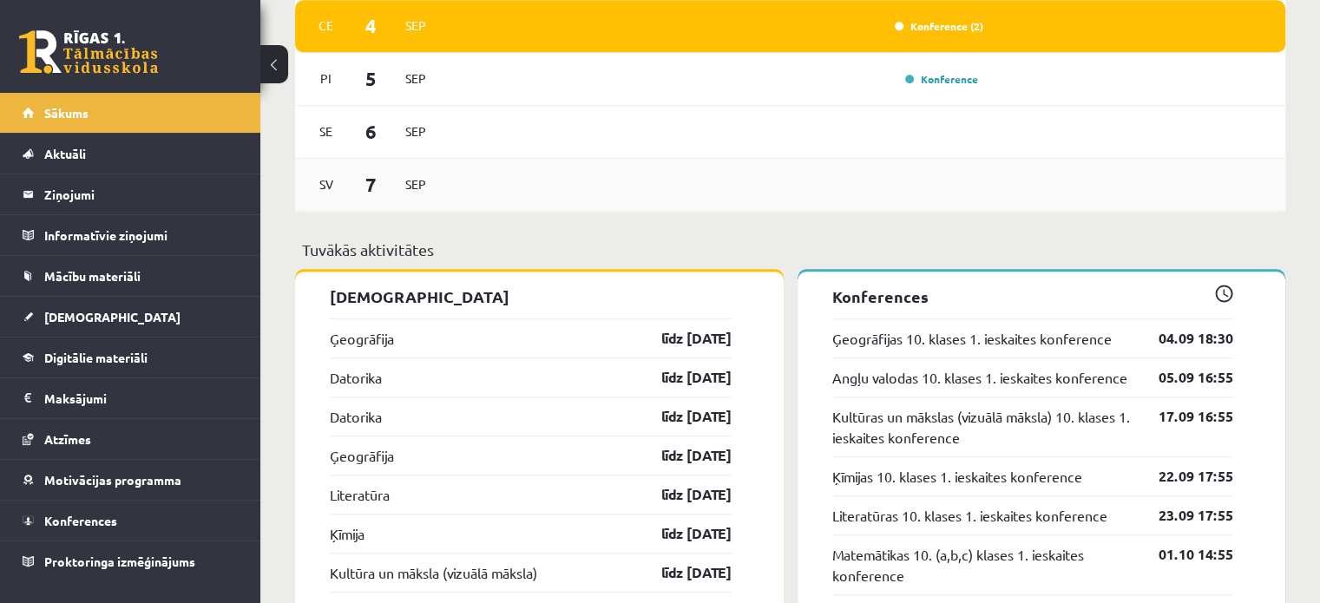
scroll to position [1289, 0]
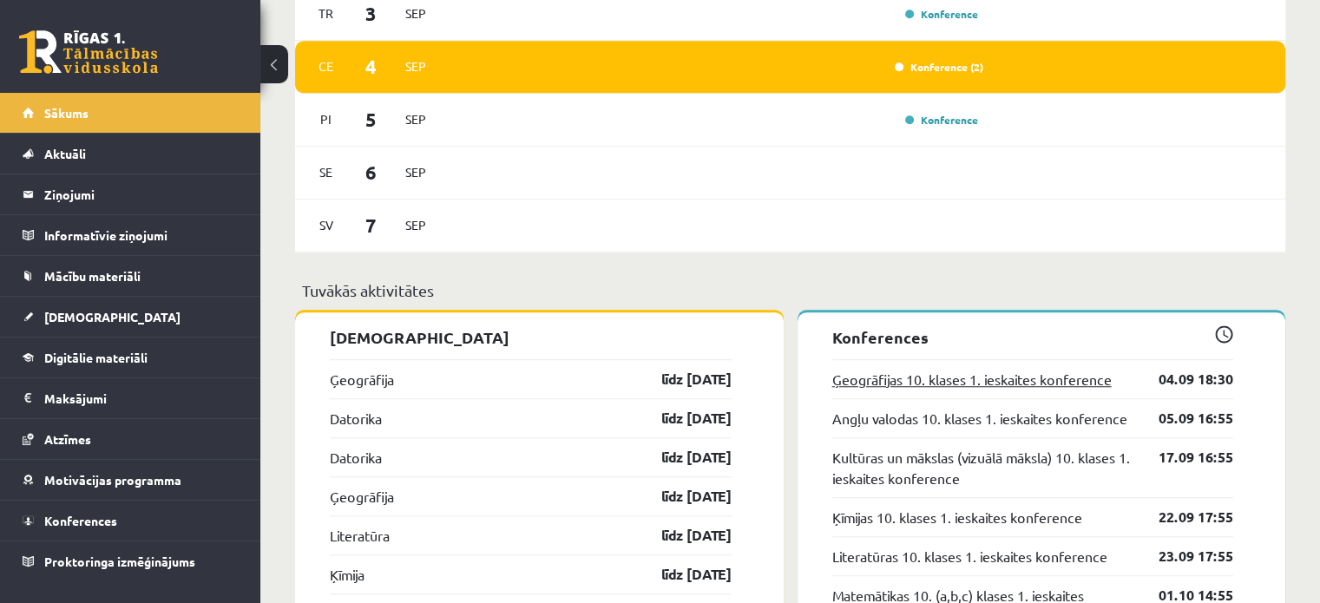
click at [986, 384] on link "Ģeogrāfijas 10. klases 1. ieskaites konference" at bounding box center [971, 379] width 279 height 21
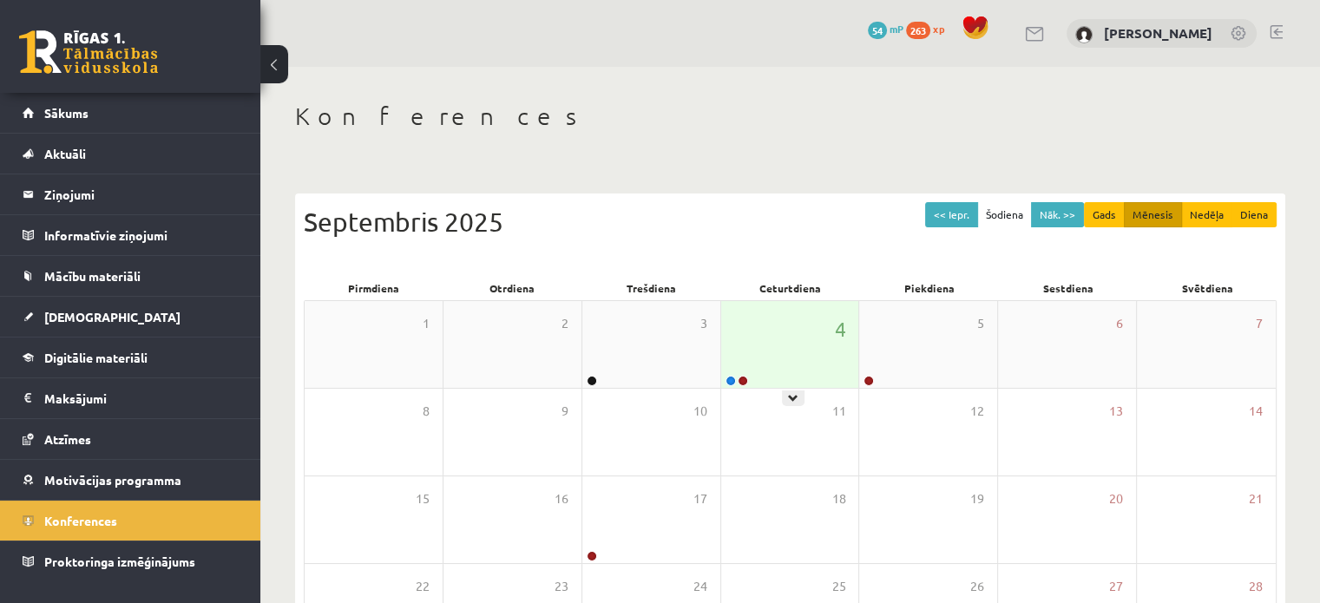
click at [724, 346] on div "4" at bounding box center [790, 344] width 138 height 87
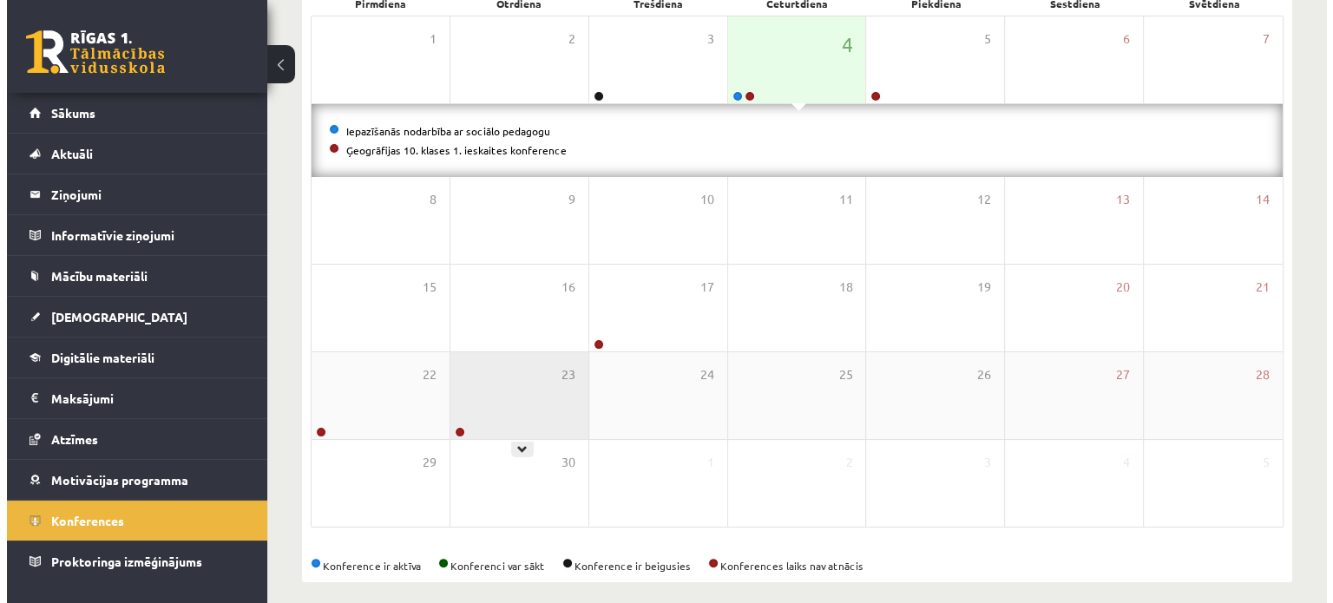
scroll to position [298, 0]
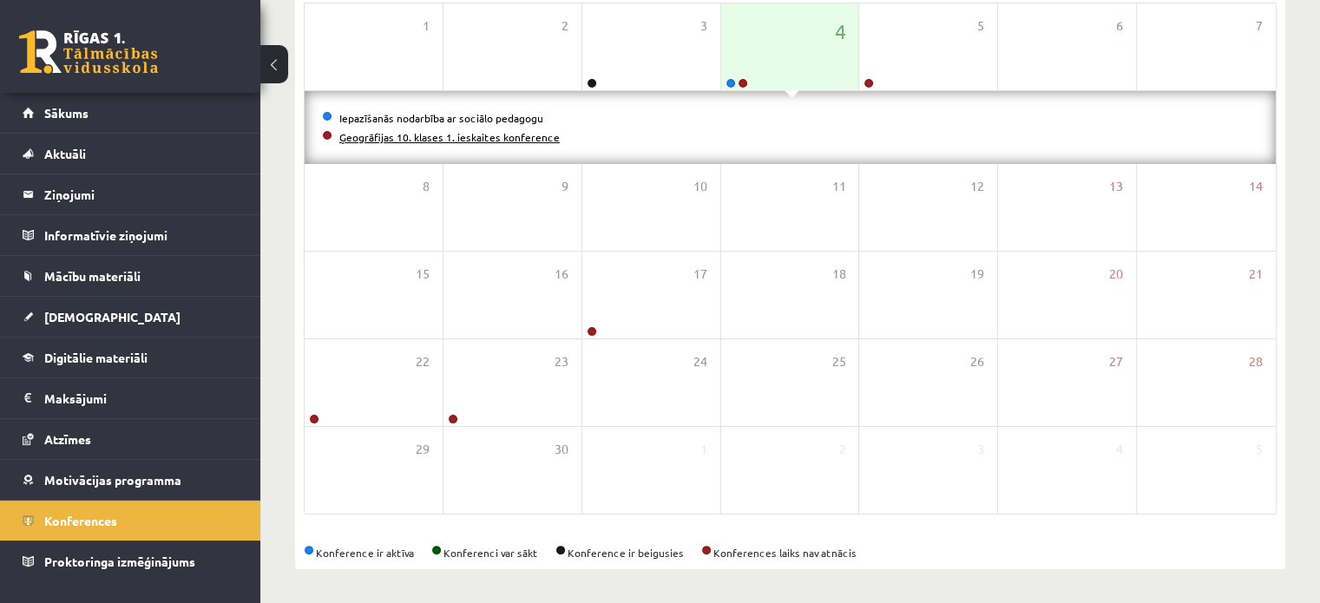
click at [394, 138] on link "Ģeogrāfijas 10. klases 1. ieskaites konference" at bounding box center [449, 137] width 220 height 14
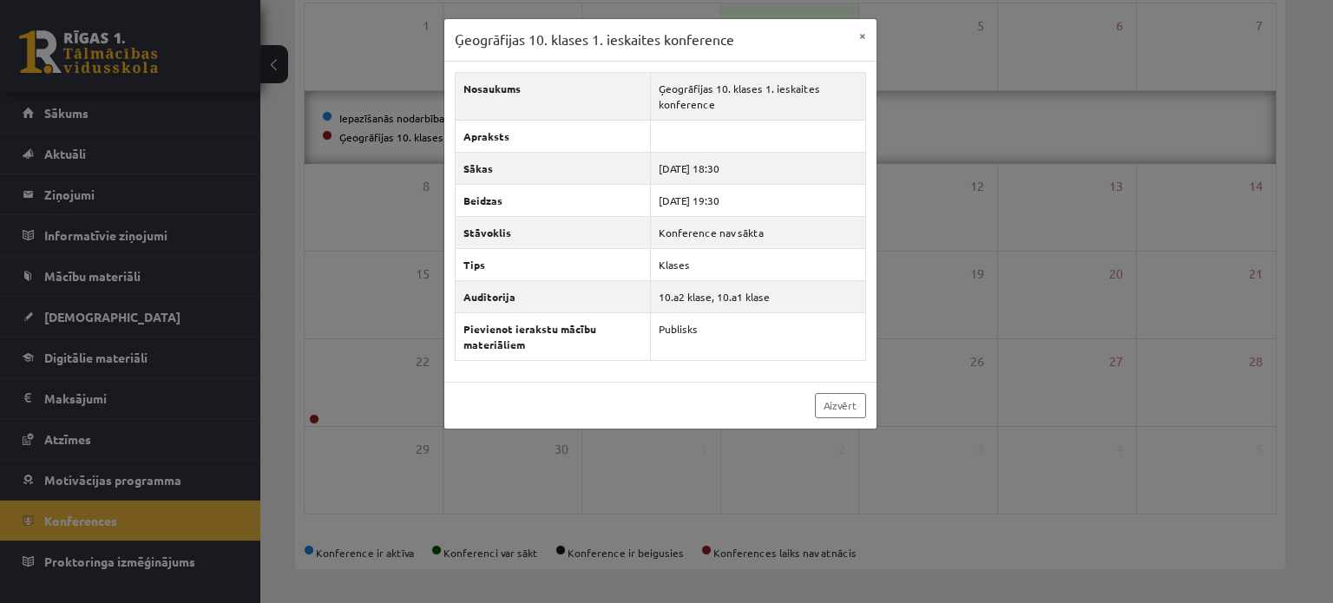
click at [994, 318] on div "Ģeogrāfijas 10. klases 1. ieskaites konference × Nosaukums Ģeogrāfijas 10. klas…" at bounding box center [666, 301] width 1333 height 603
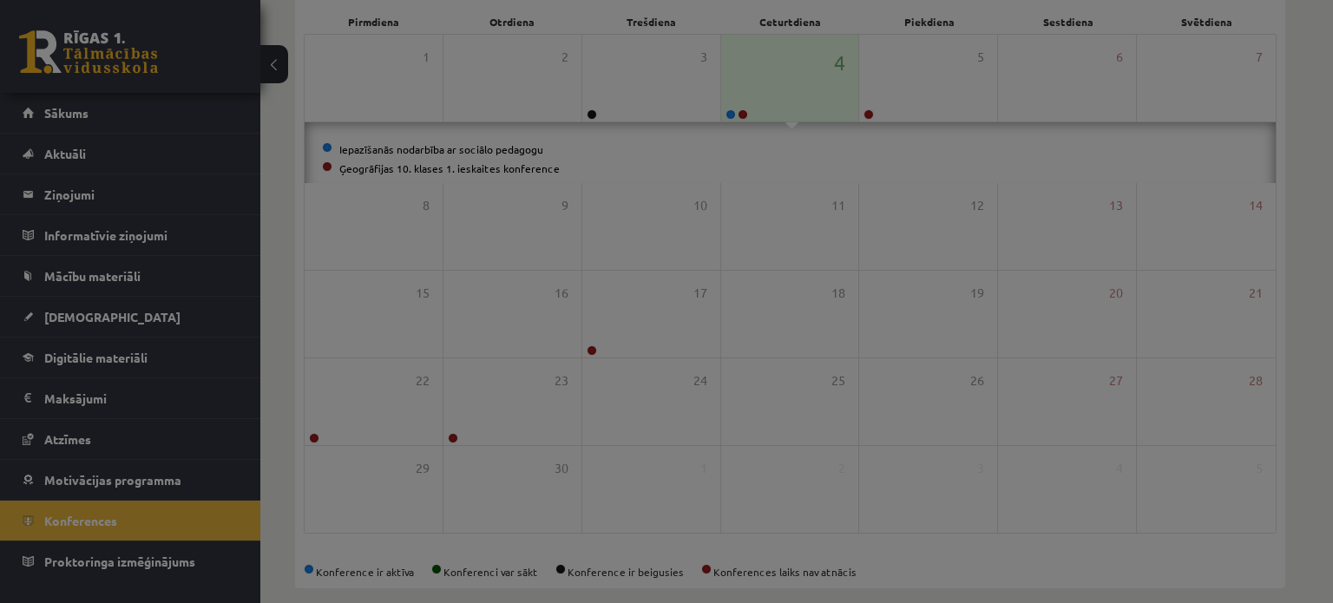
scroll to position [225, 0]
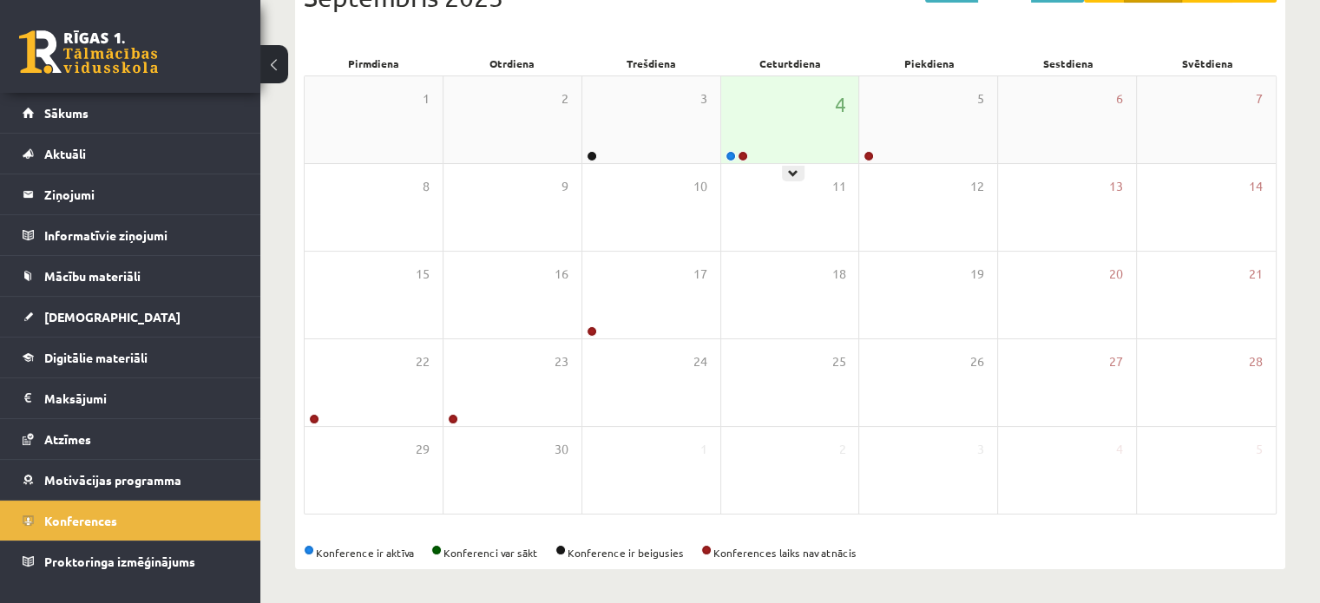
click at [757, 138] on div "4" at bounding box center [790, 119] width 138 height 87
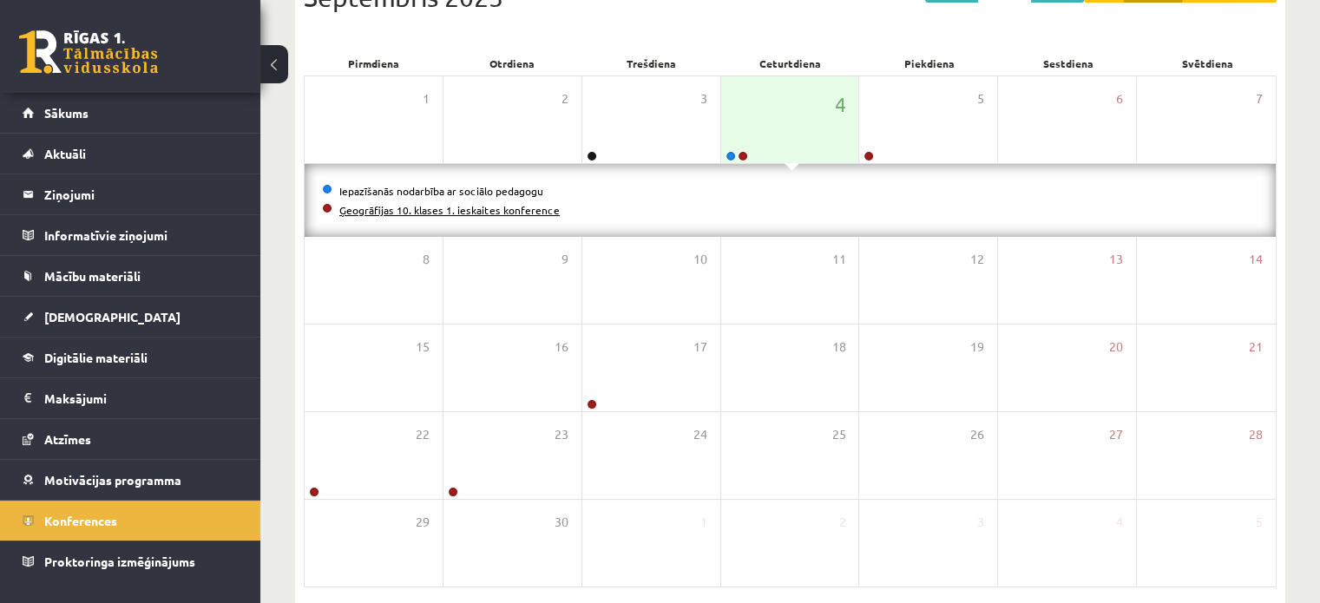
click at [519, 208] on link "Ģeogrāfijas 10. klases 1. ieskaites konference" at bounding box center [449, 210] width 220 height 14
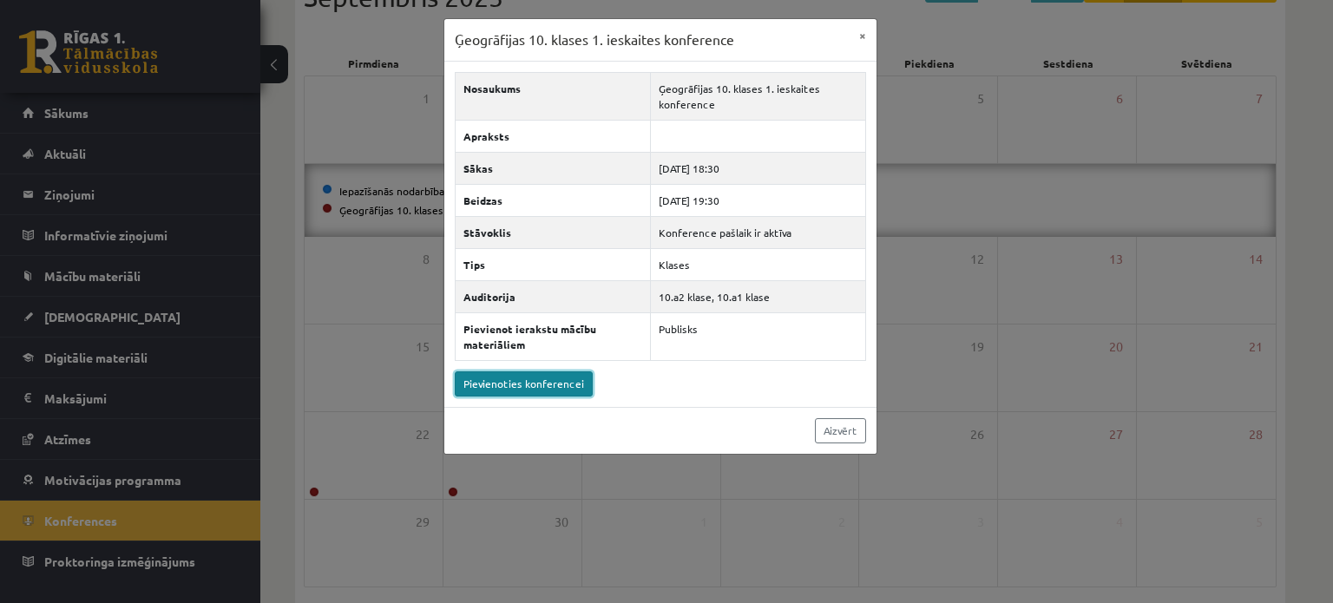
click at [495, 383] on link "Pievienoties konferencei" at bounding box center [524, 383] width 138 height 25
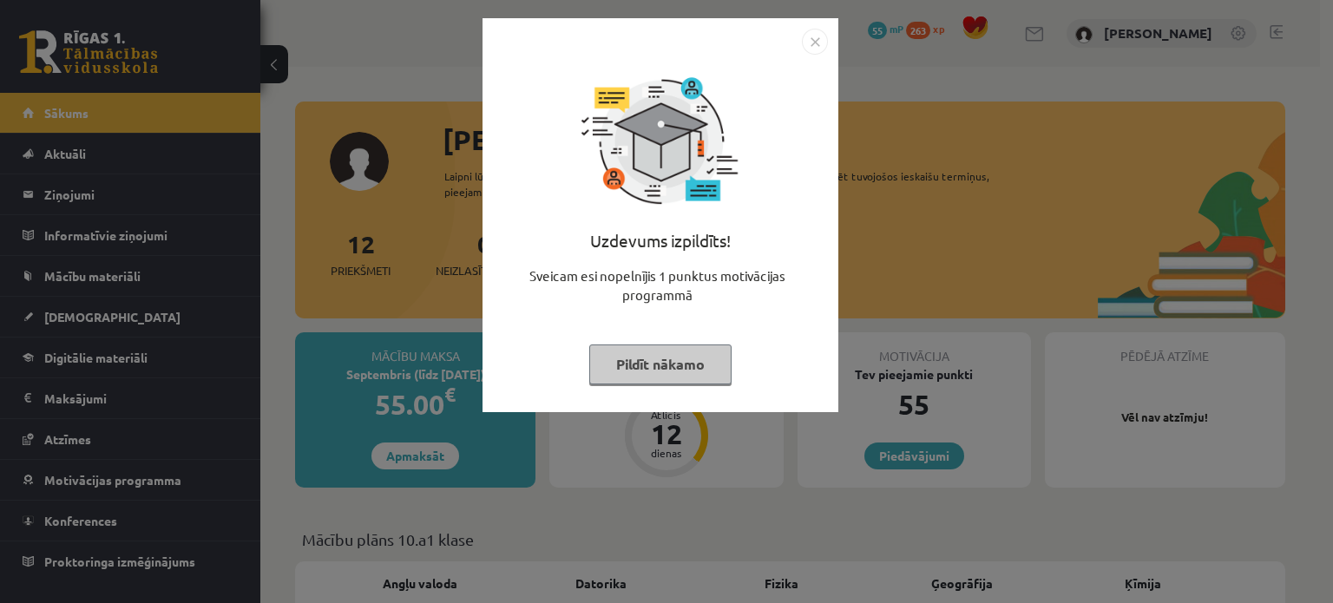
click at [812, 37] on img "Close" at bounding box center [815, 42] width 26 height 26
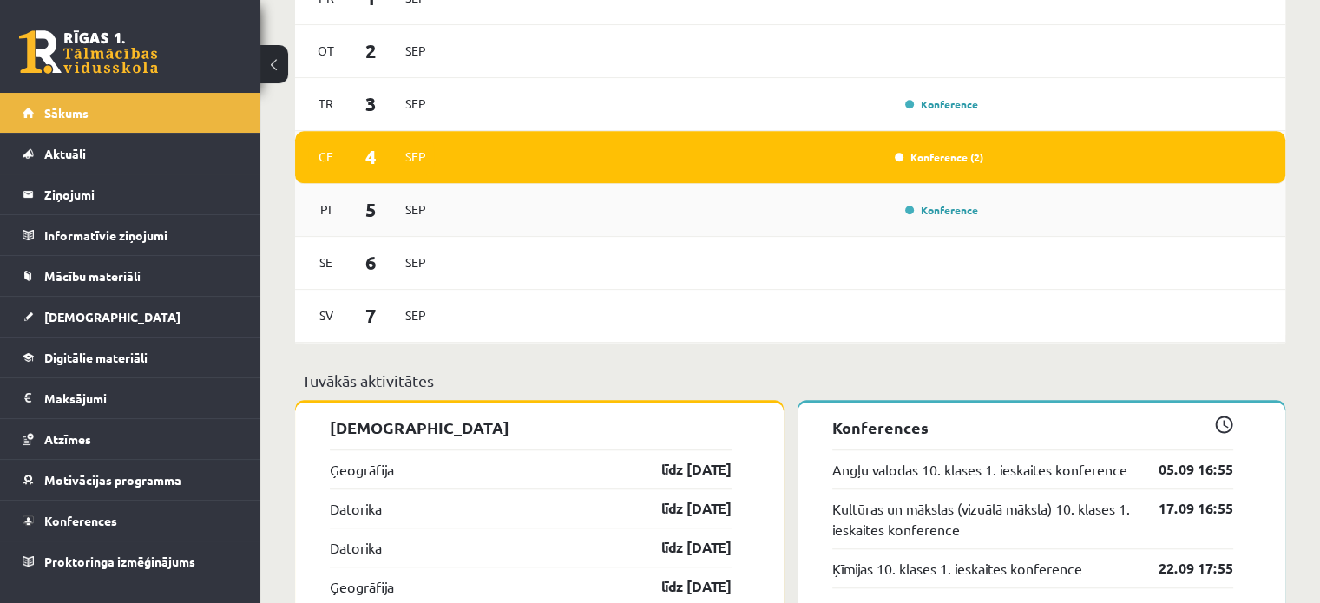
scroll to position [1128, 0]
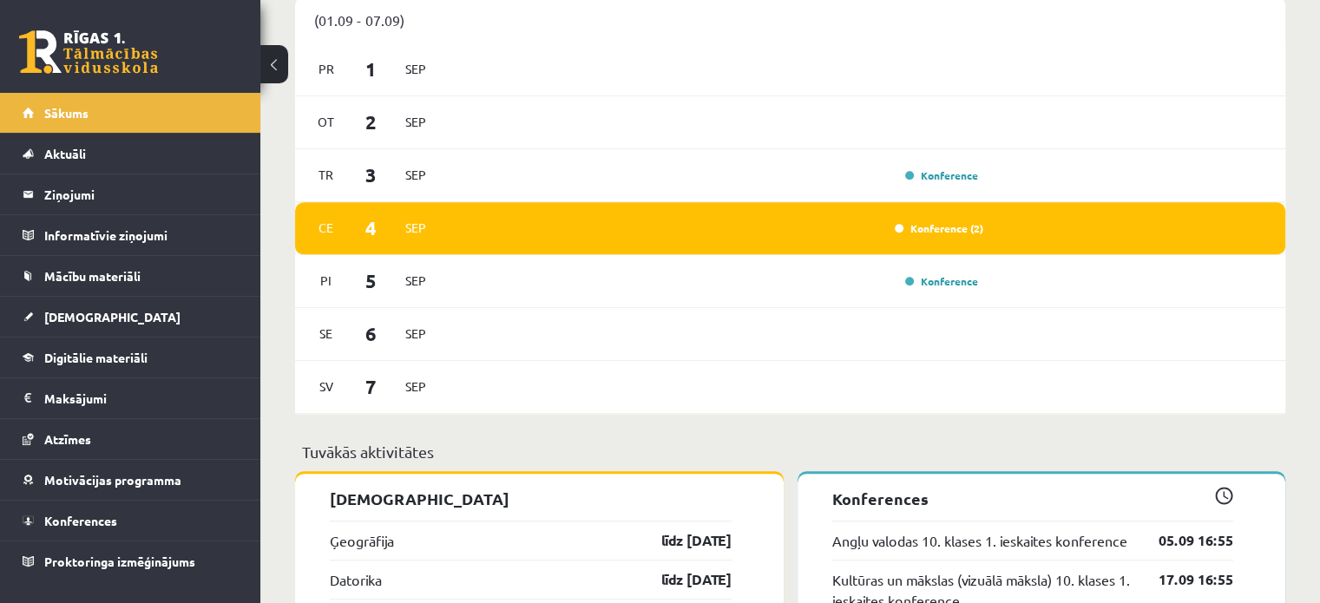
click at [847, 232] on div "Konference (2)" at bounding box center [715, 228] width 537 height 19
click at [933, 224] on div "Konference (2)" at bounding box center [934, 228] width 97 height 17
click at [927, 231] on link "Konference (2)" at bounding box center [938, 228] width 88 height 14
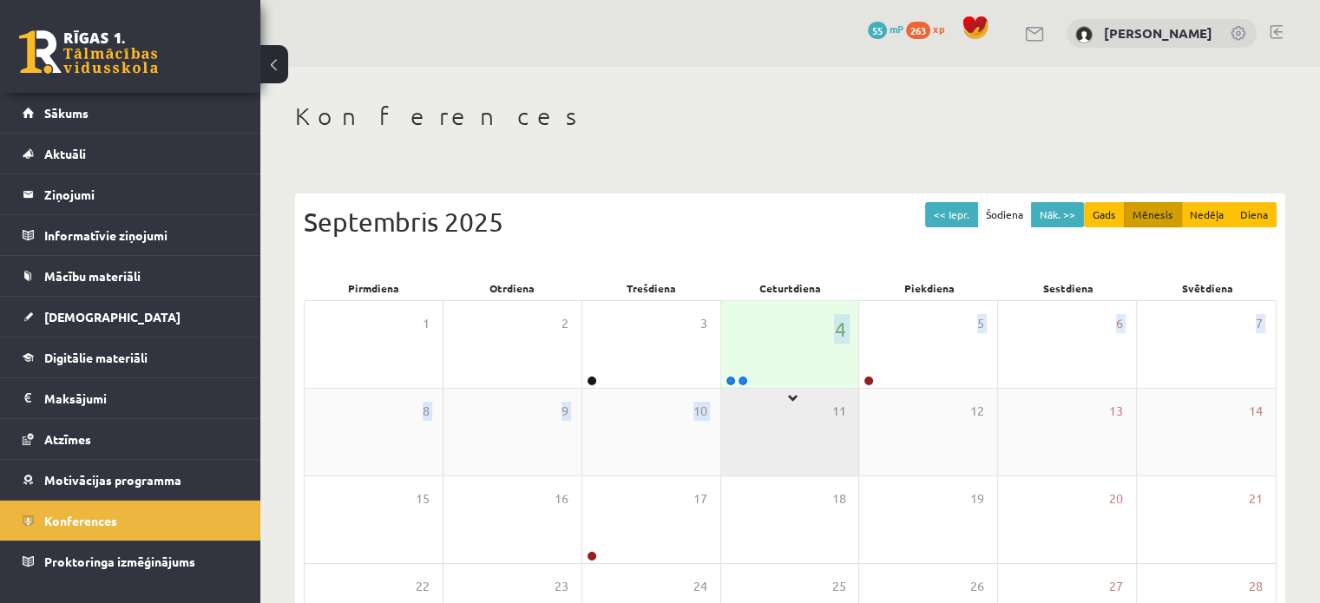
drag, startPoint x: 783, startPoint y: 353, endPoint x: 812, endPoint y: 416, distance: 68.7
click at [830, 434] on div "1 2 3 4 5 6 7 8 9 10 11 12 13 14 15 16 17 18 19 20 21 22 23 24 25 26 27 28 29 3…" at bounding box center [790, 519] width 973 height 439
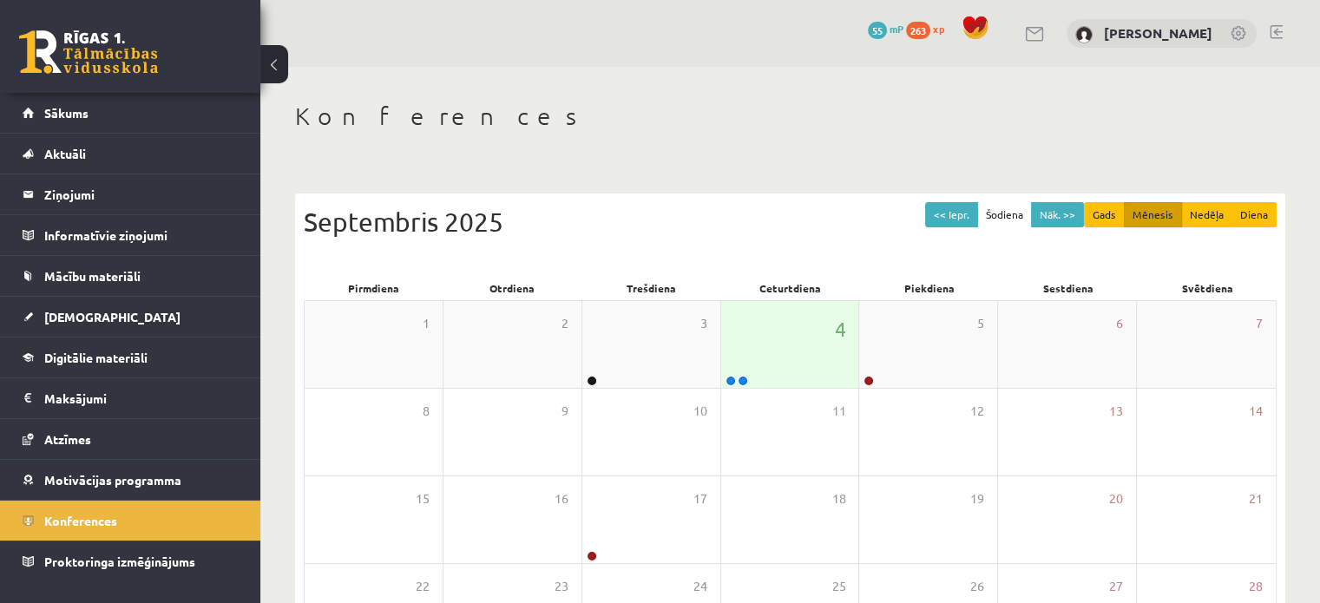
click at [800, 377] on div "4" at bounding box center [790, 344] width 138 height 87
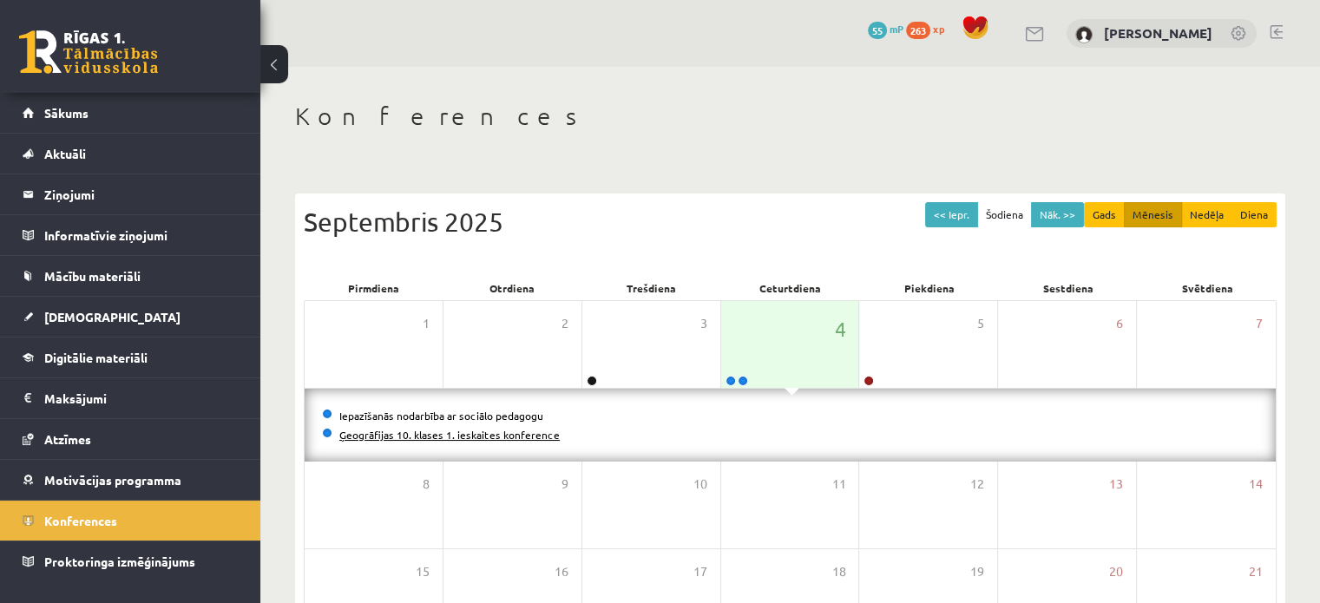
click at [504, 431] on link "Ģeogrāfijas 10. klases 1. ieskaites konference" at bounding box center [449, 435] width 220 height 14
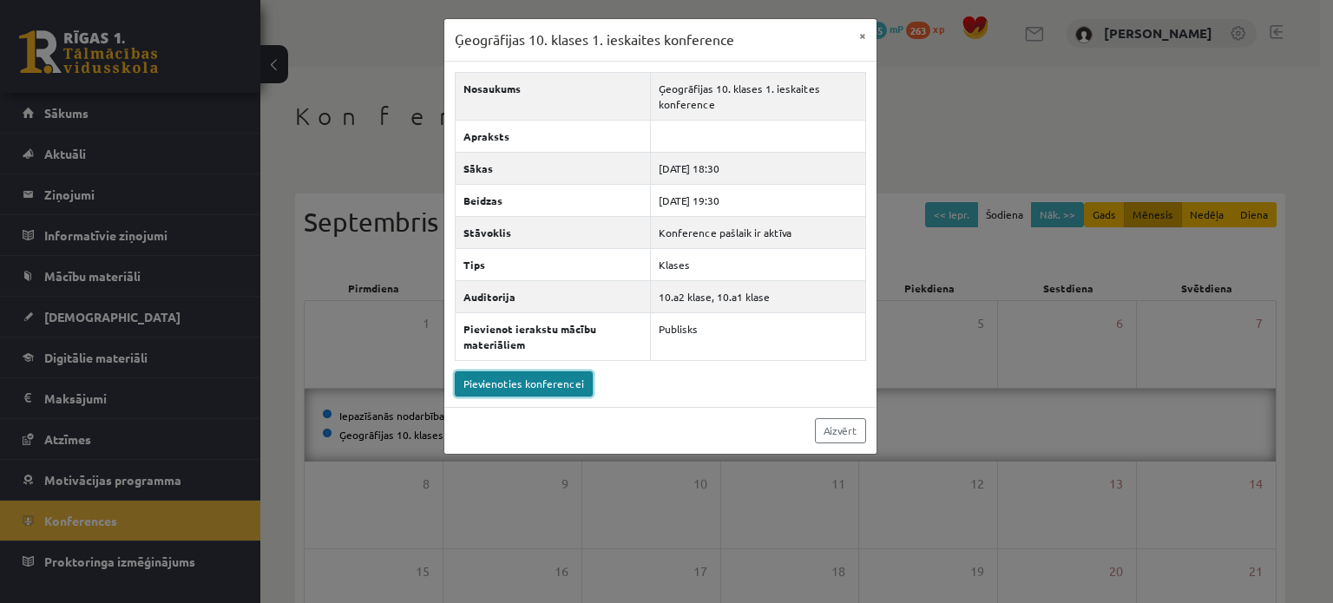
click at [562, 376] on link "Pievienoties konferencei" at bounding box center [524, 383] width 138 height 25
